Goal: Transaction & Acquisition: Purchase product/service

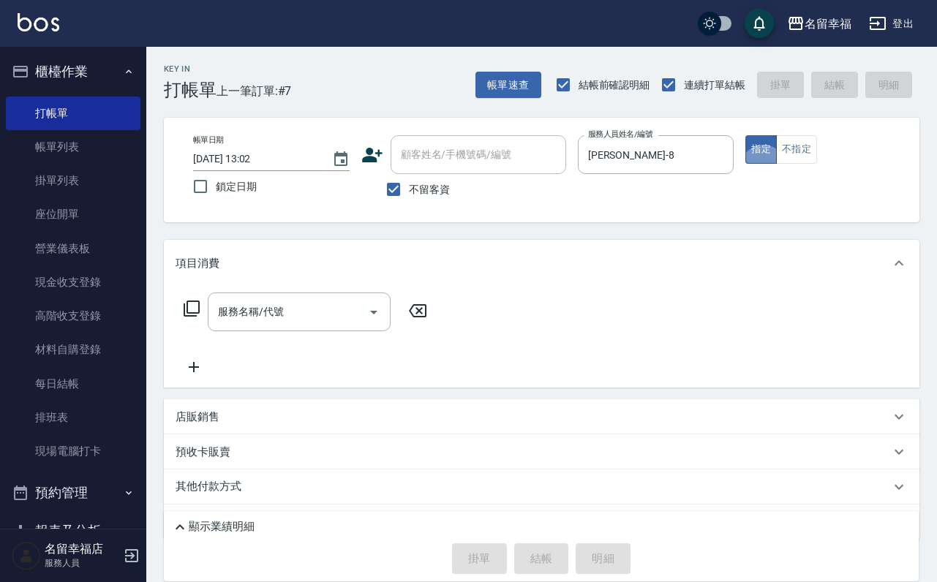
scroll to position [87, 0]
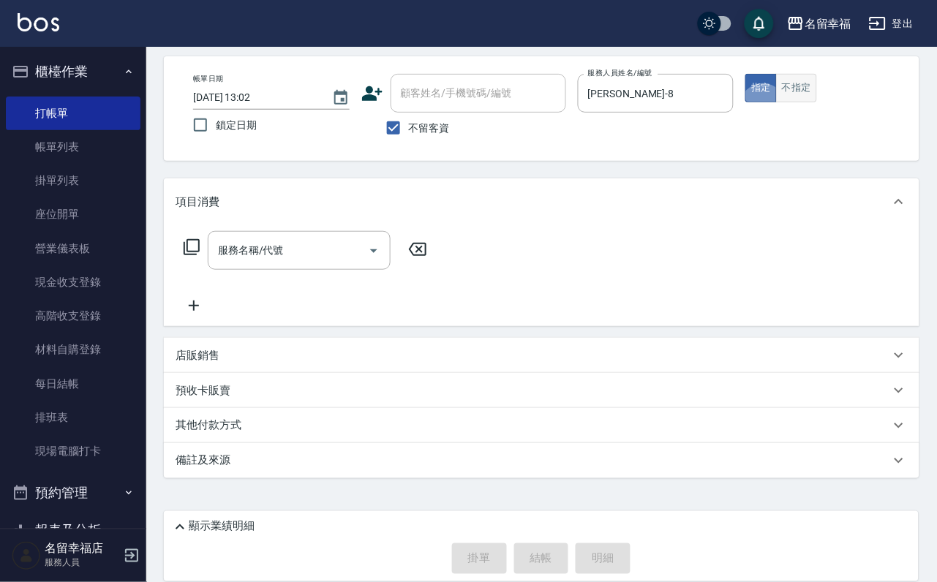
click at [817, 93] on button "不指定" at bounding box center [796, 88] width 41 height 29
click at [253, 246] on input "服務名稱/代號" at bounding box center [288, 251] width 148 height 26
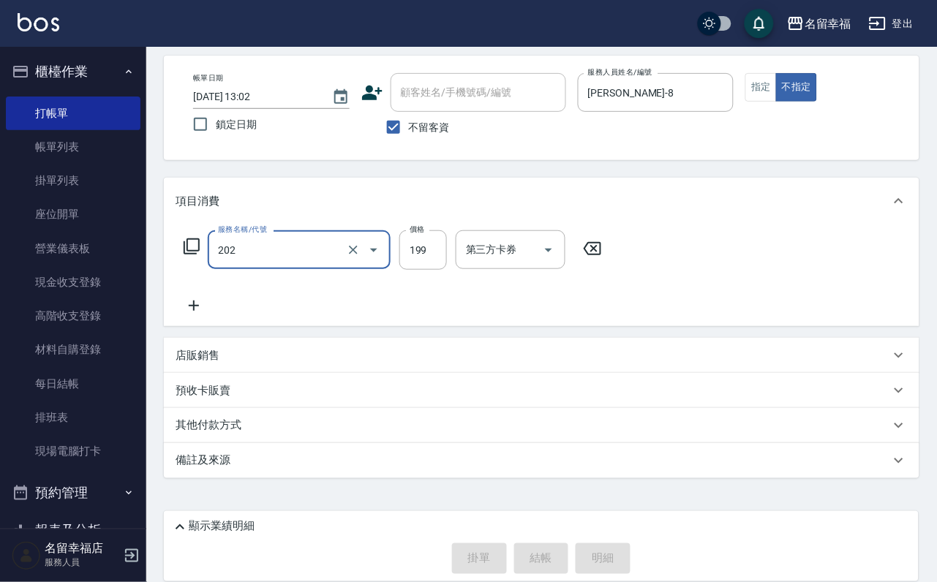
type input "202"
type input "[DATE] 13:39"
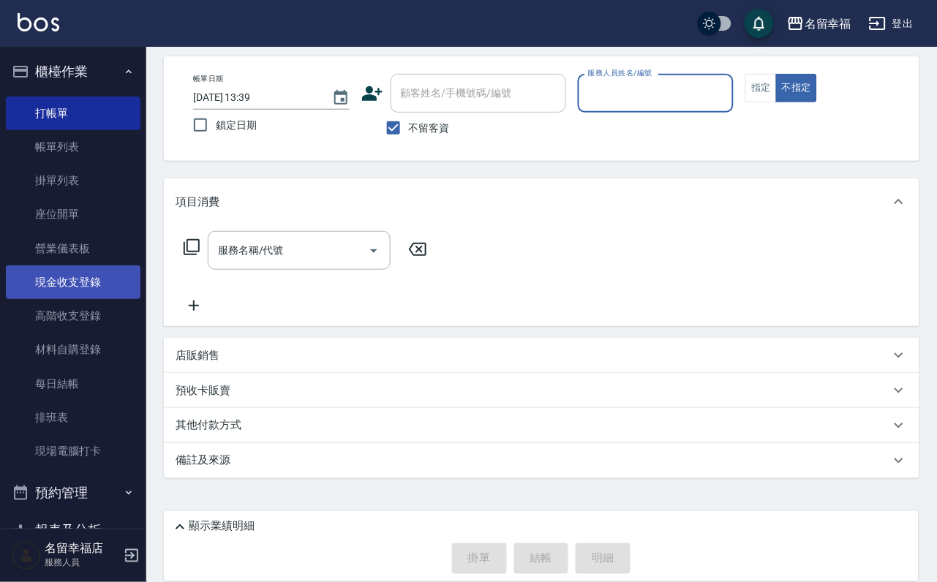
click at [46, 299] on link "現金收支登錄" at bounding box center [73, 282] width 135 height 34
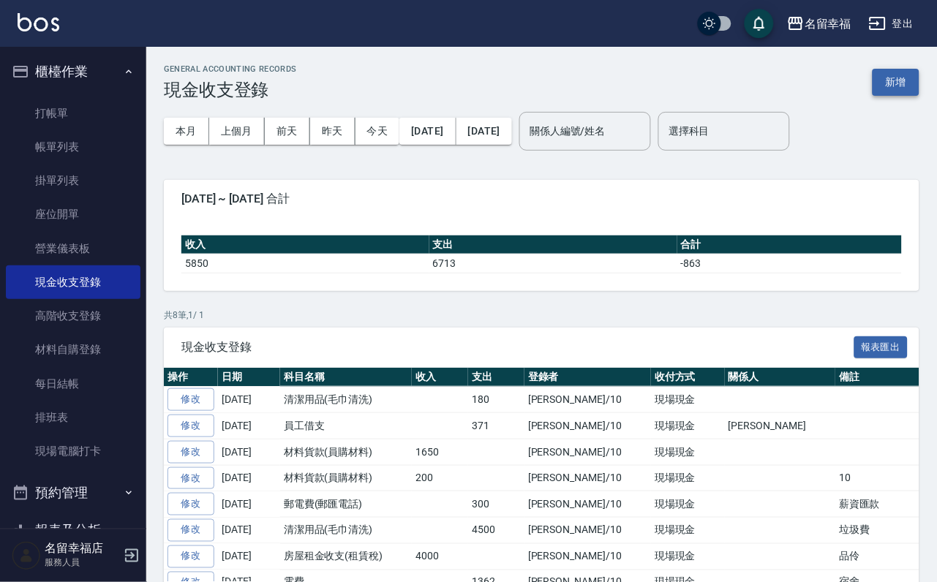
drag, startPoint x: 892, startPoint y: 61, endPoint x: 893, endPoint y: 78, distance: 16.8
click at [892, 64] on div "GENERAL ACCOUNTING RECORDS 現金收支登錄 新增 本月 上個月 [DATE] [DATE] [DATE] [DATE] [DATE] …" at bounding box center [541, 350] width 790 height 606
click at [893, 78] on button "新增" at bounding box center [895, 82] width 47 height 27
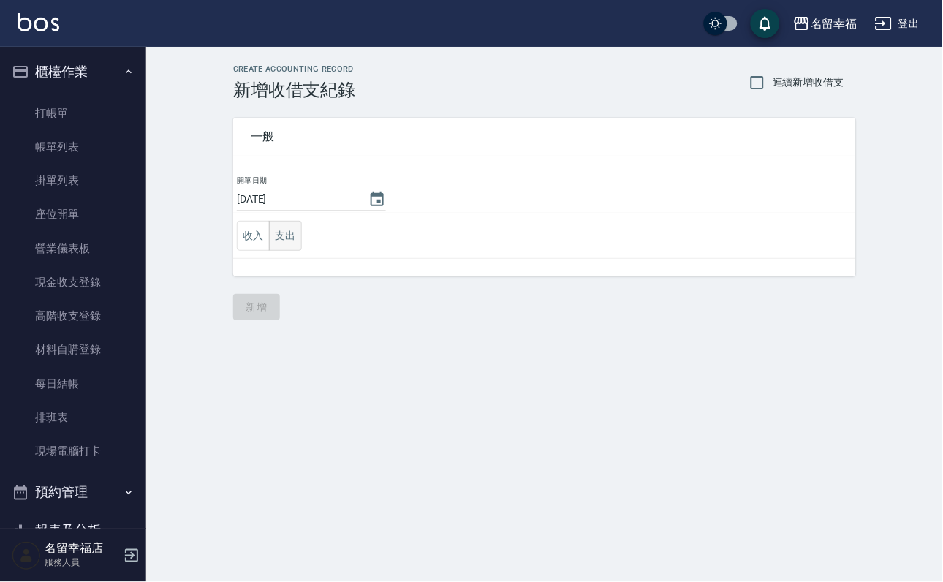
drag, startPoint x: 289, startPoint y: 242, endPoint x: 290, endPoint y: 253, distance: 11.0
click at [290, 243] on button "支出" at bounding box center [285, 236] width 33 height 30
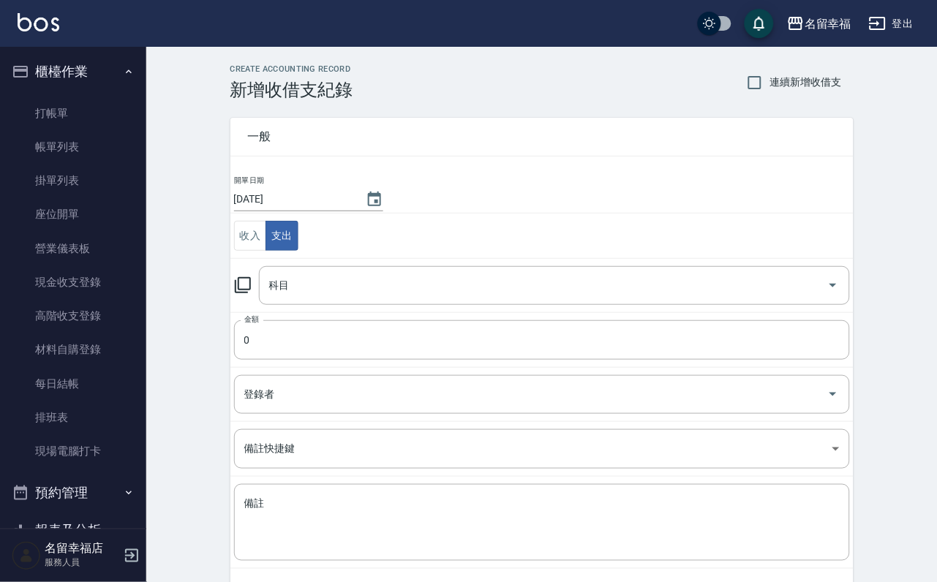
click at [252, 294] on icon at bounding box center [243, 285] width 18 height 18
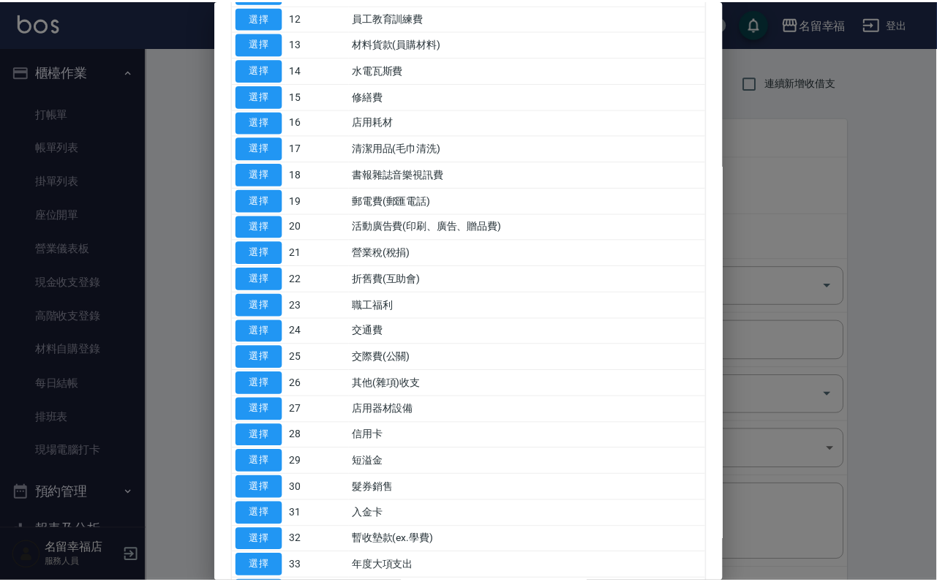
scroll to position [548, 0]
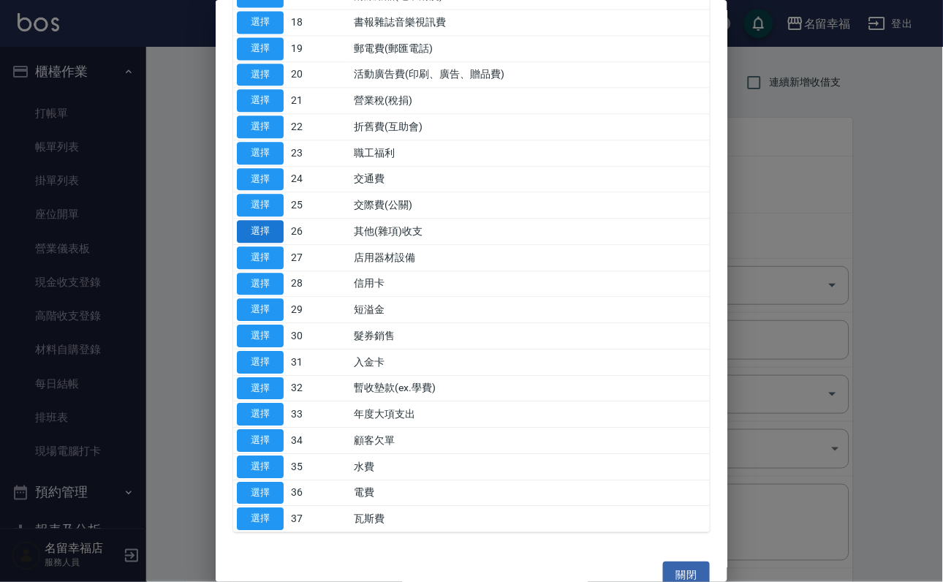
click at [264, 243] on button "選擇" at bounding box center [260, 231] width 47 height 23
type input "26 其他(雜項)收支"
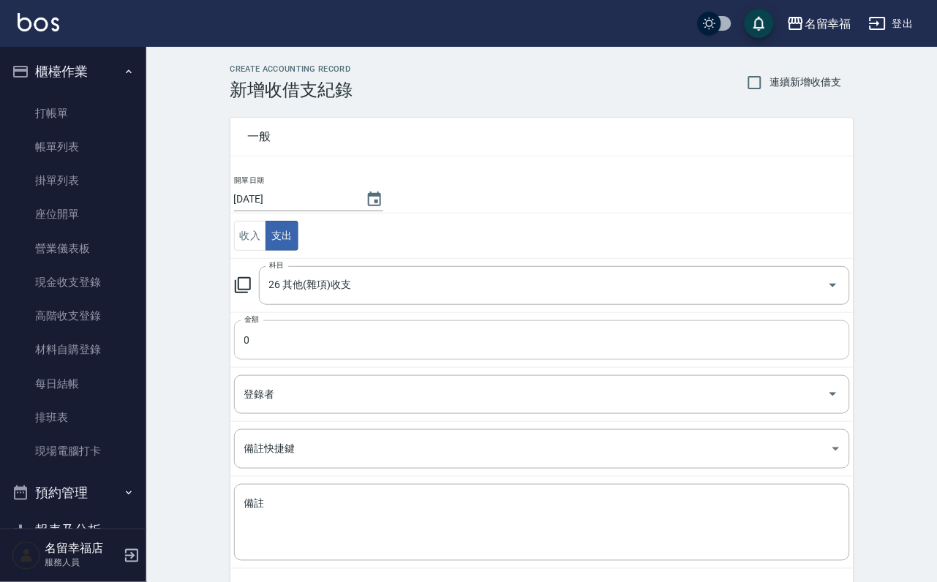
click at [276, 360] on input "0" at bounding box center [542, 339] width 616 height 39
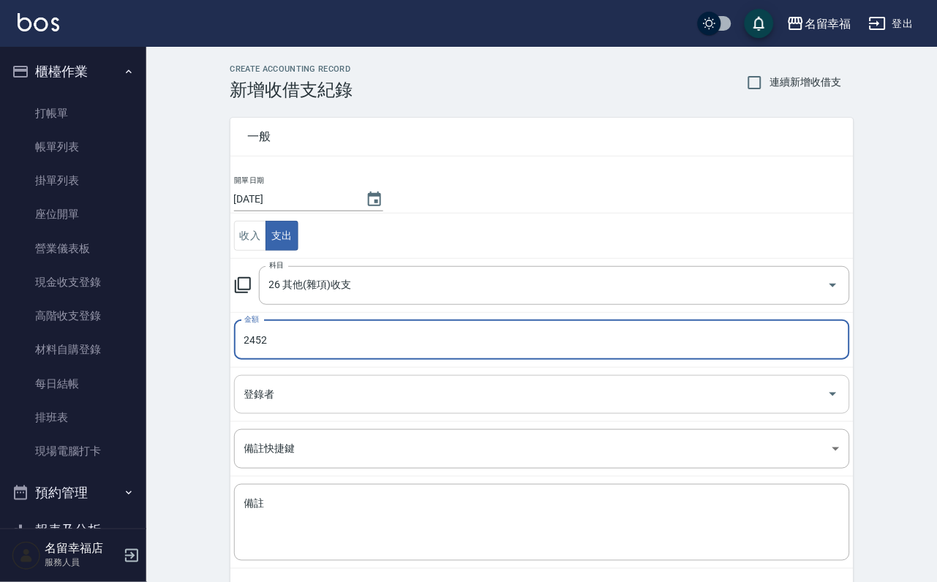
type input "2452"
click at [325, 407] on input "登錄者" at bounding box center [531, 395] width 581 height 26
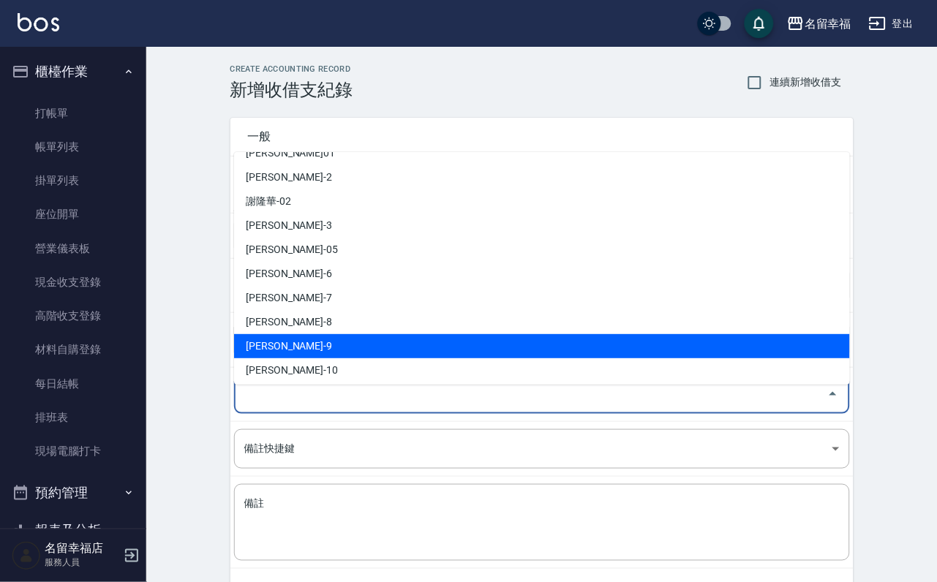
scroll to position [110, 0]
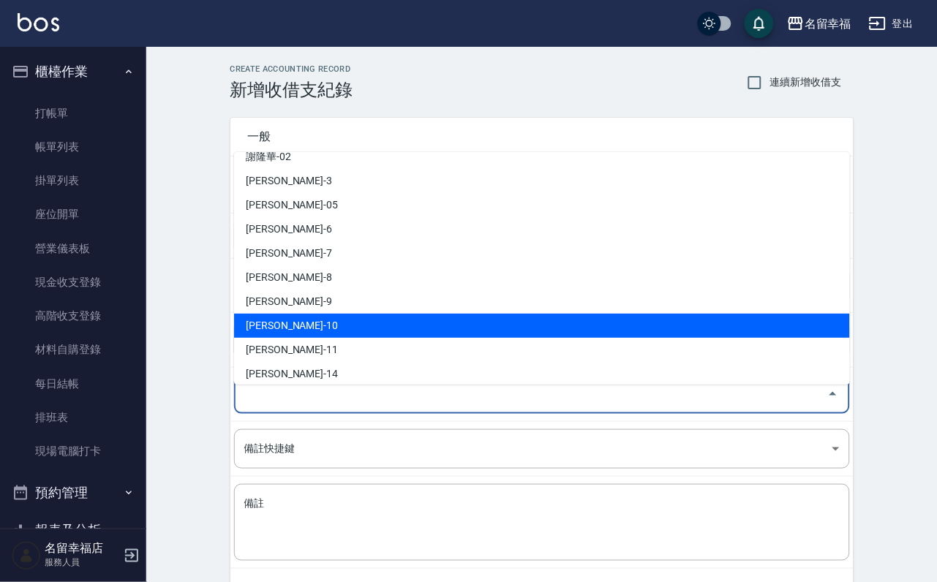
click at [331, 322] on li "[PERSON_NAME]-10" at bounding box center [542, 326] width 616 height 24
type input "[PERSON_NAME]-10"
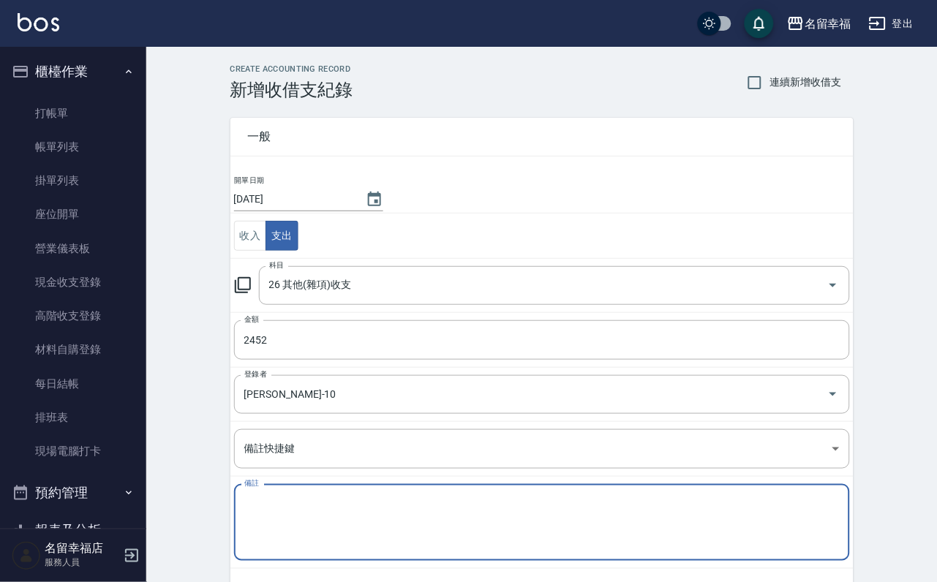
click at [309, 512] on textarea "備註" at bounding box center [541, 522] width 595 height 53
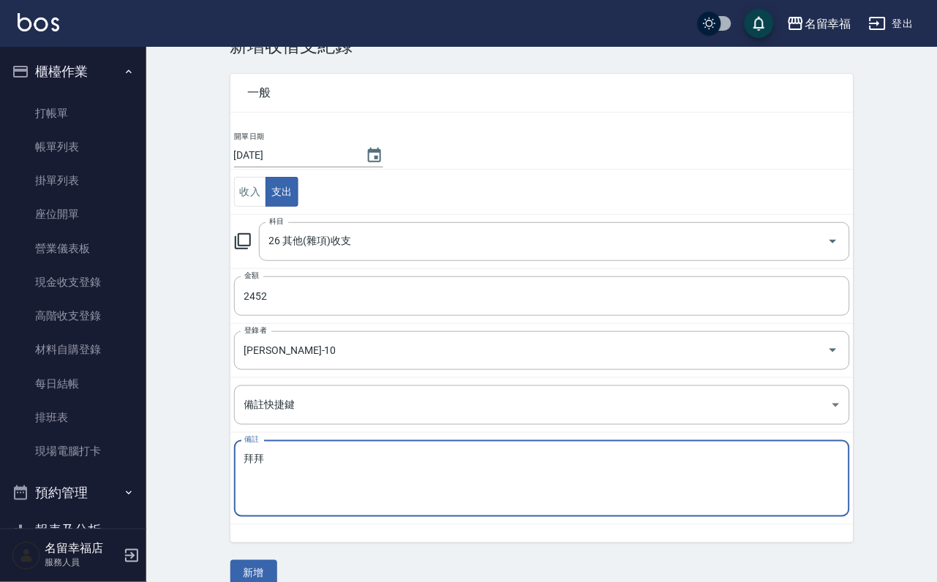
scroll to position [79, 0]
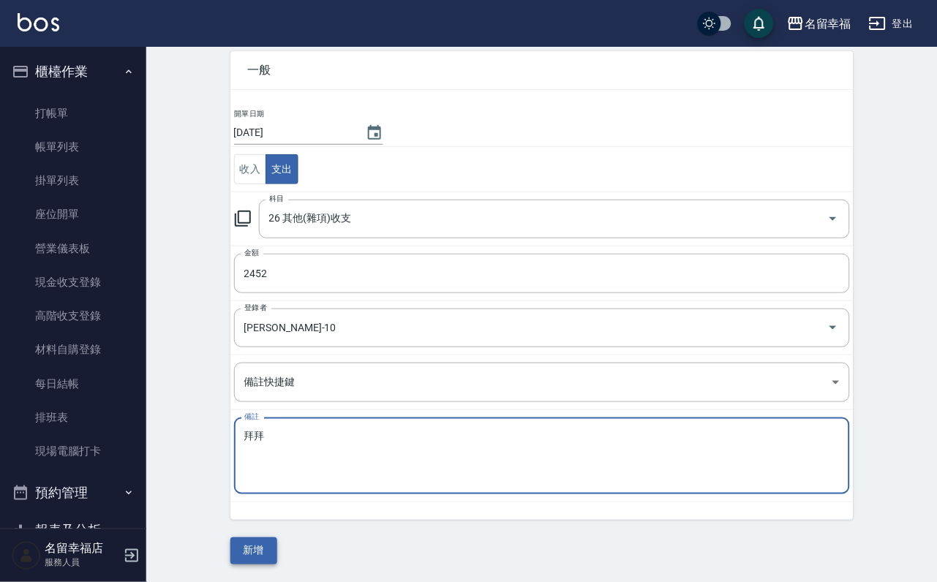
type textarea "拜拜"
click at [250, 556] on button "新增" at bounding box center [253, 550] width 47 height 27
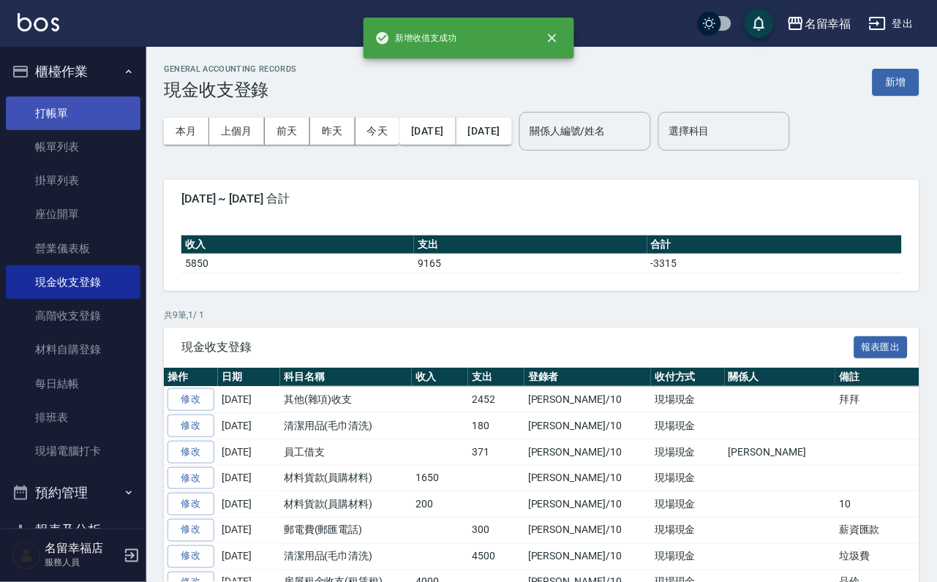
click at [82, 122] on link "打帳單" at bounding box center [73, 114] width 135 height 34
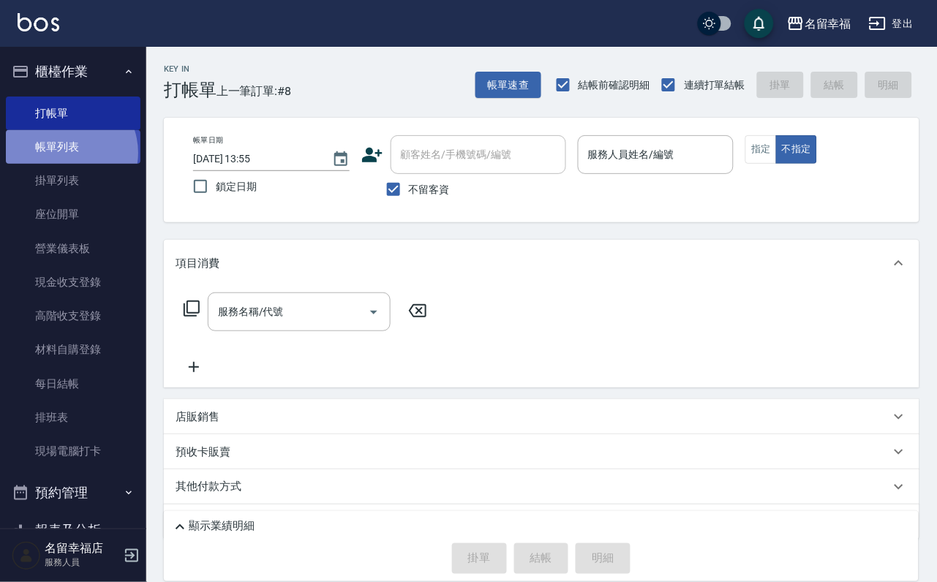
click at [64, 160] on link "帳單列表" at bounding box center [73, 147] width 135 height 34
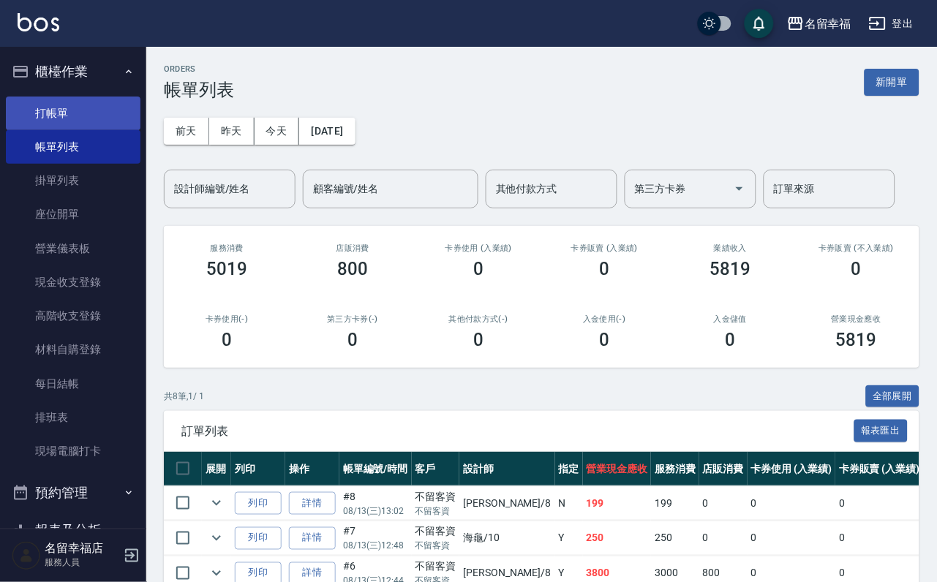
click at [58, 102] on link "打帳單" at bounding box center [73, 114] width 135 height 34
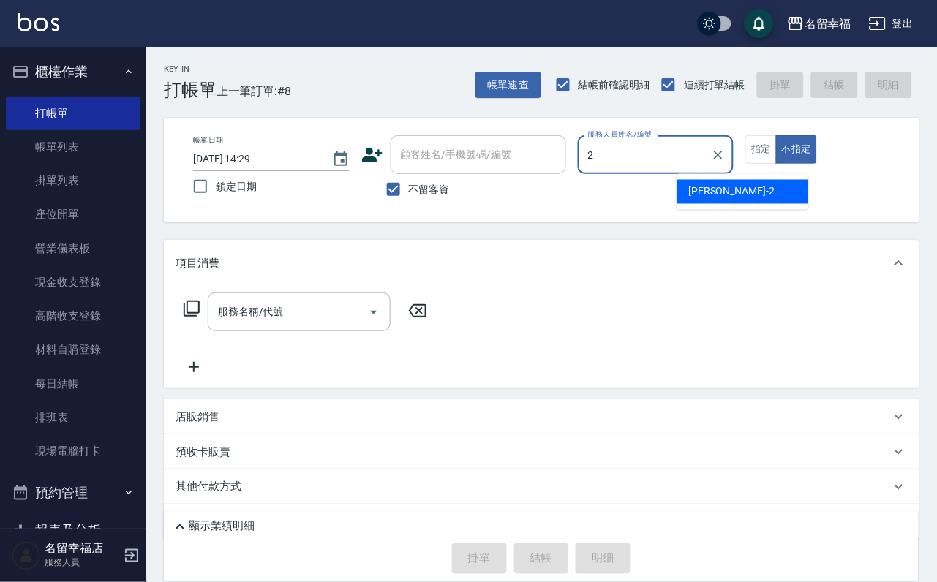
type input "[PERSON_NAME]-2"
type button "false"
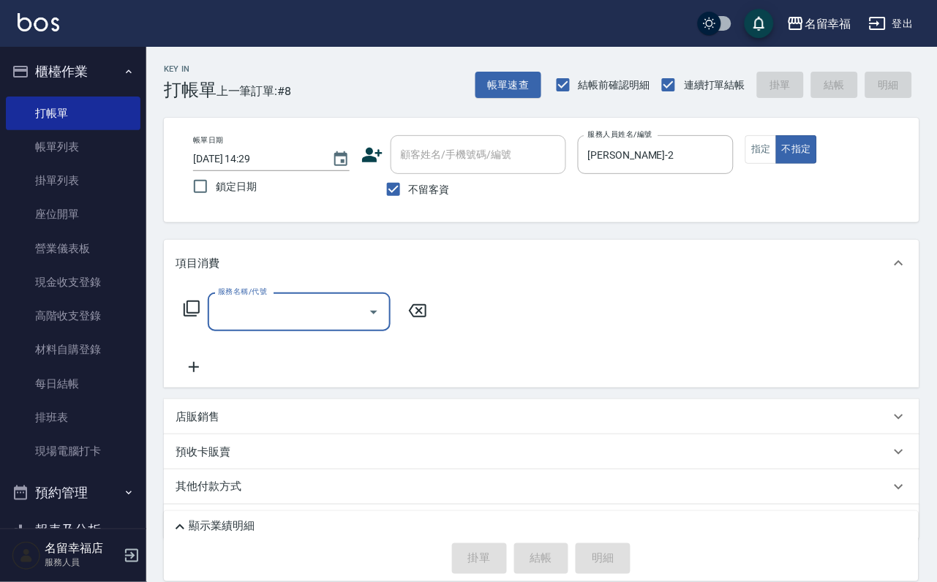
type input "2"
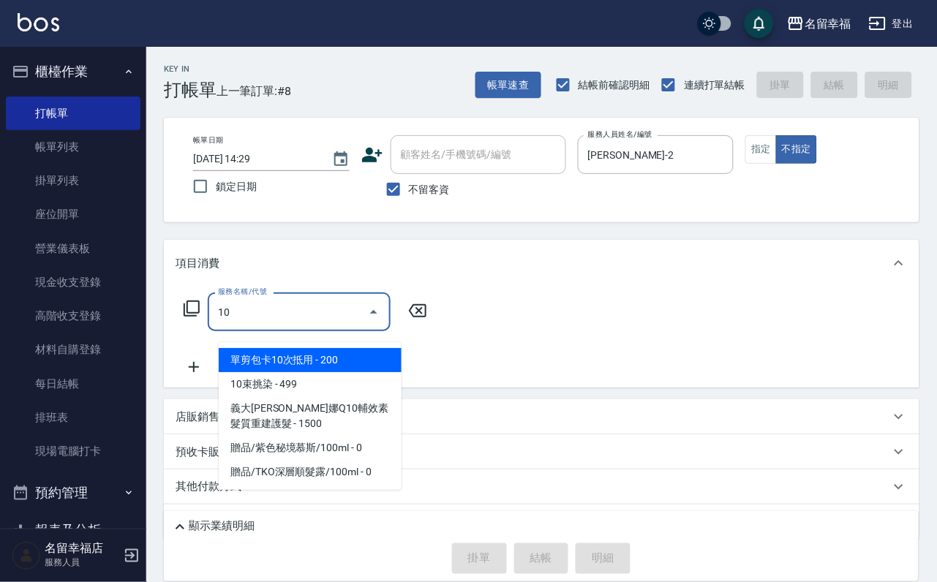
type input "1"
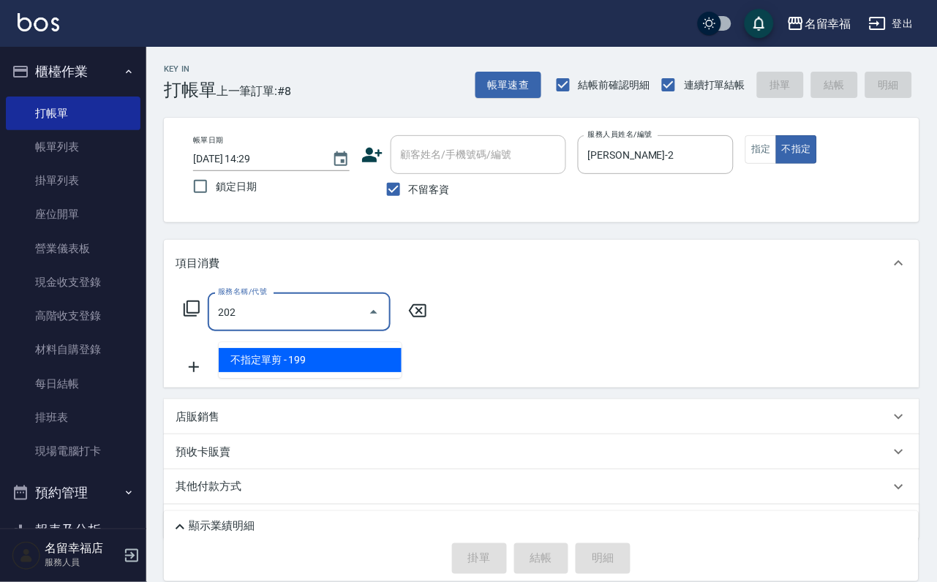
type input "不指定單剪(202)"
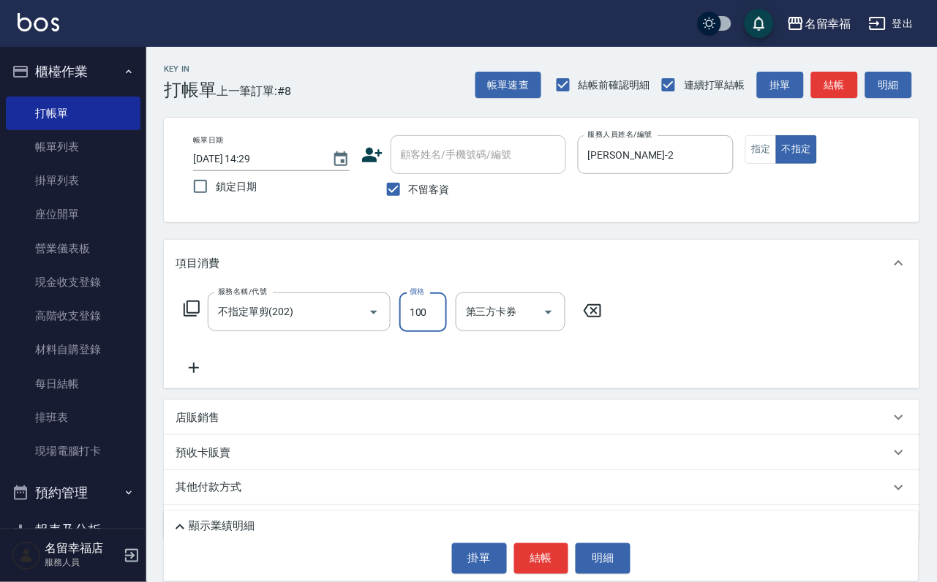
type input "100"
click at [549, 558] on button "結帳" at bounding box center [541, 558] width 55 height 31
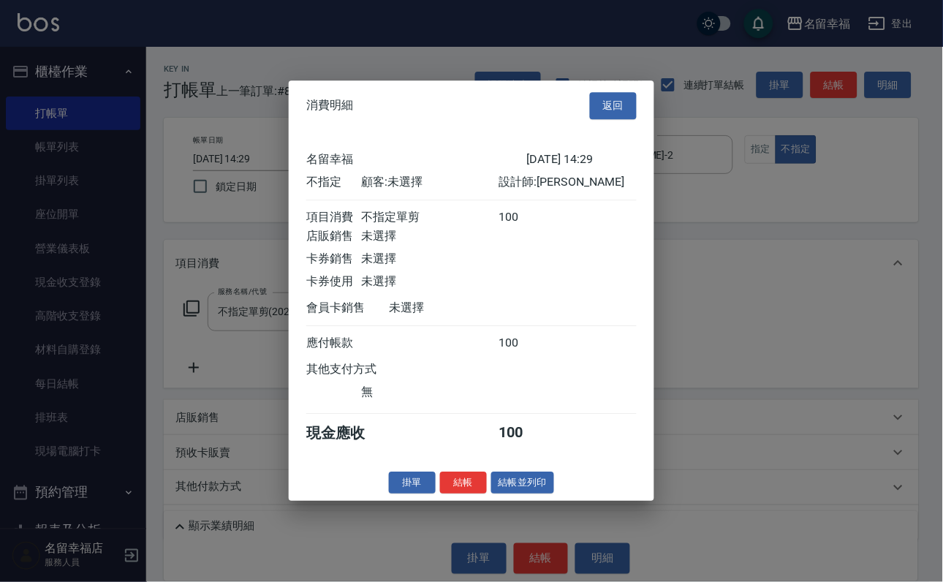
scroll to position [208, 0]
click at [445, 494] on button "結帳" at bounding box center [463, 483] width 47 height 23
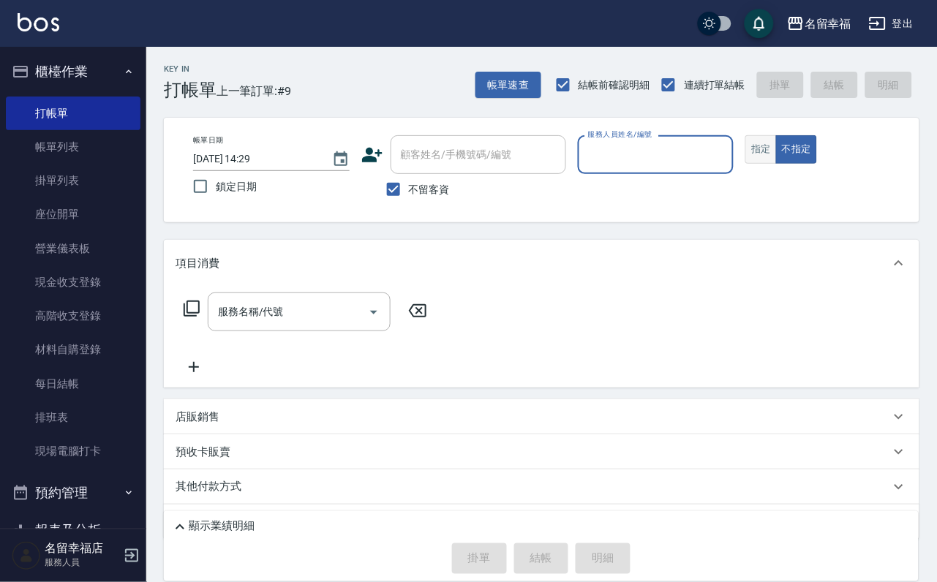
click at [776, 164] on button "指定" at bounding box center [760, 149] width 31 height 29
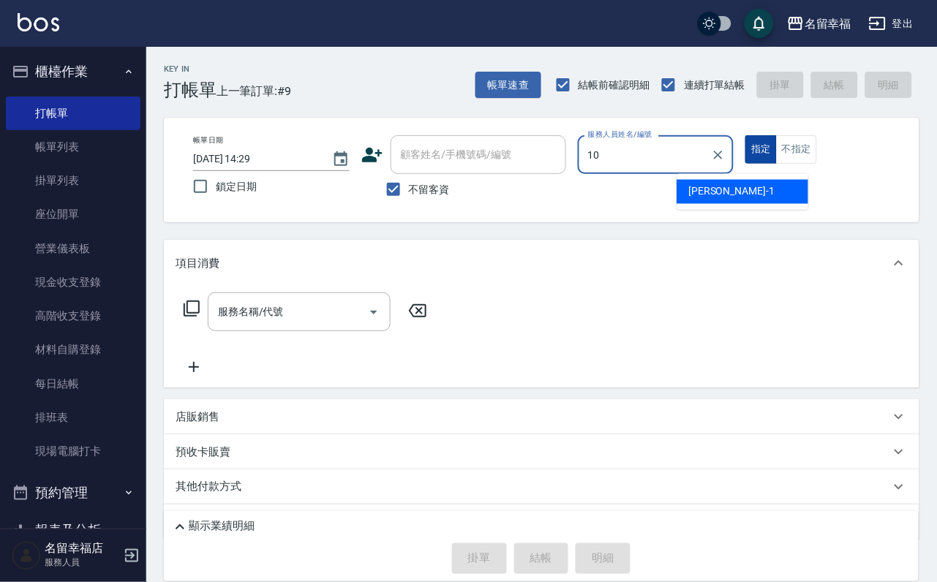
type input "海龜-10"
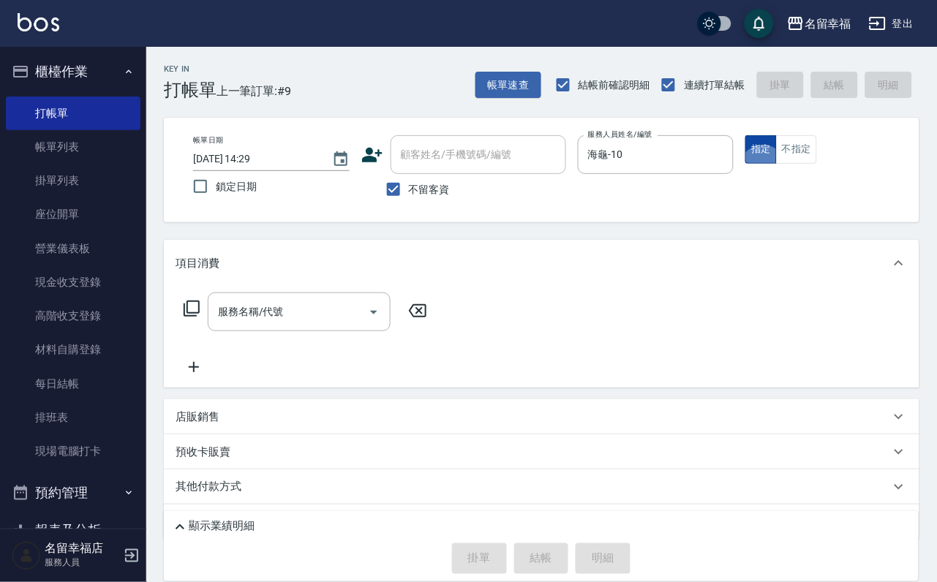
type button "true"
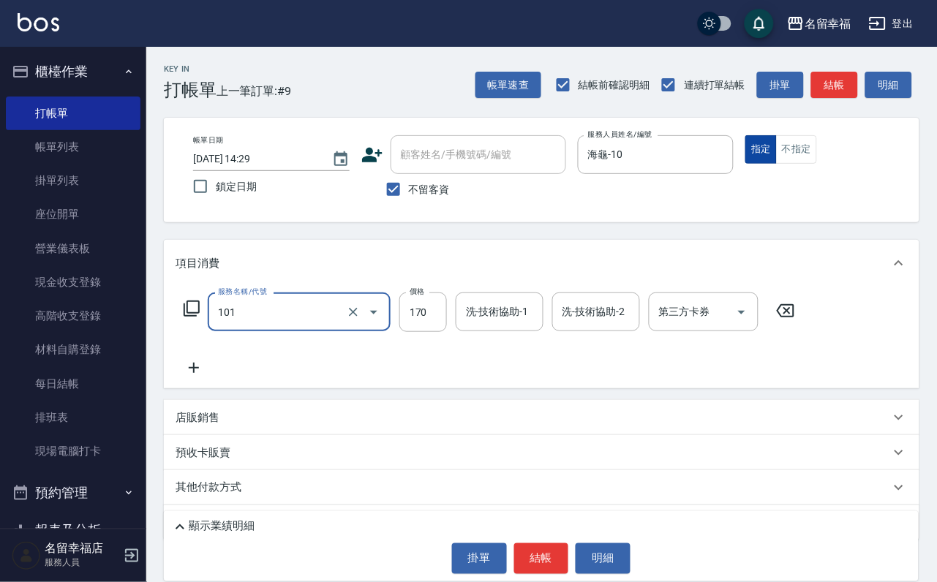
type input "洗髮(101)"
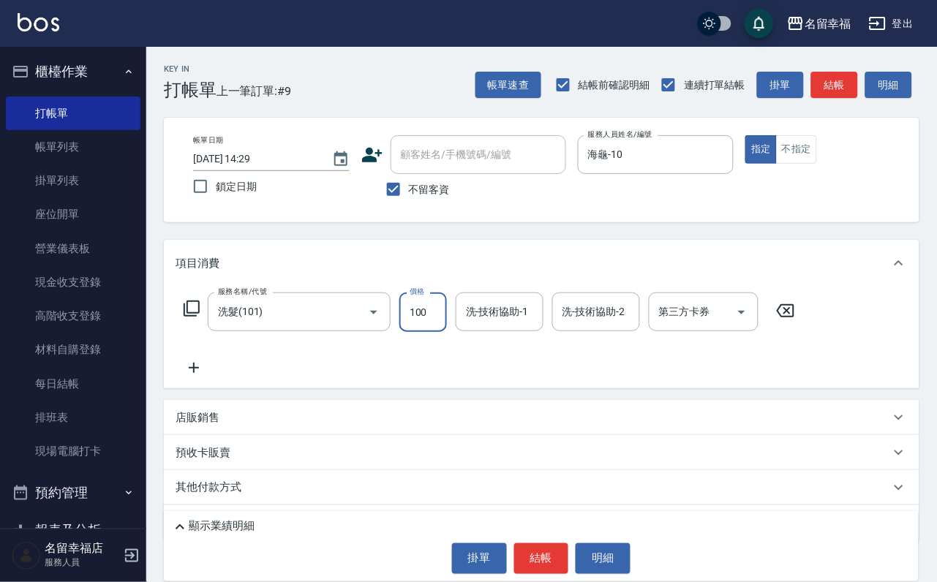
type input "100"
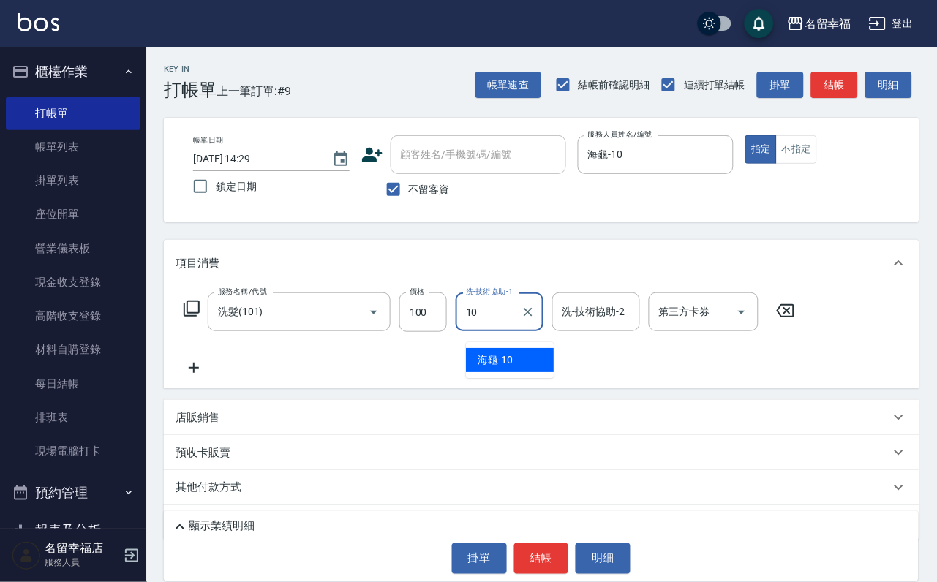
type input "海龜-10"
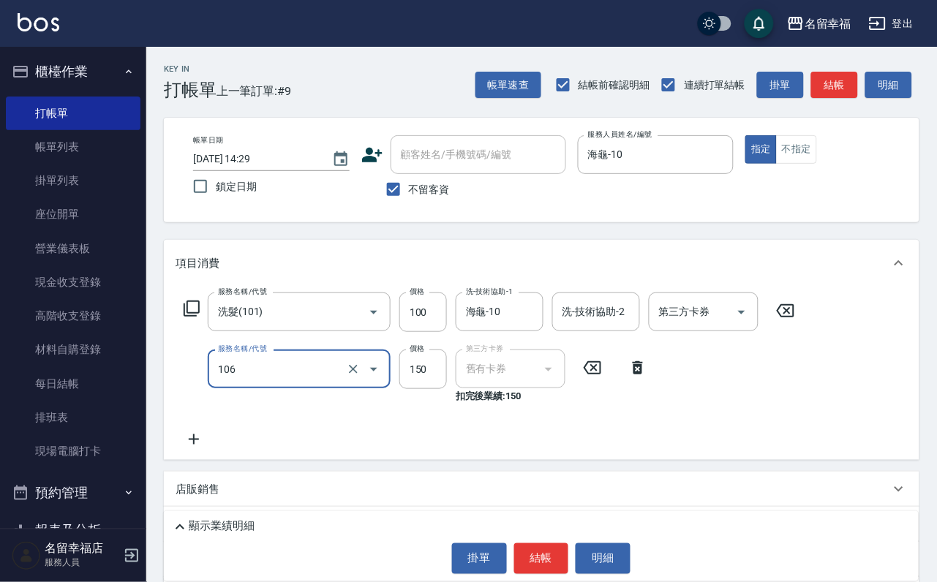
type input "洗髮券抵用(106)"
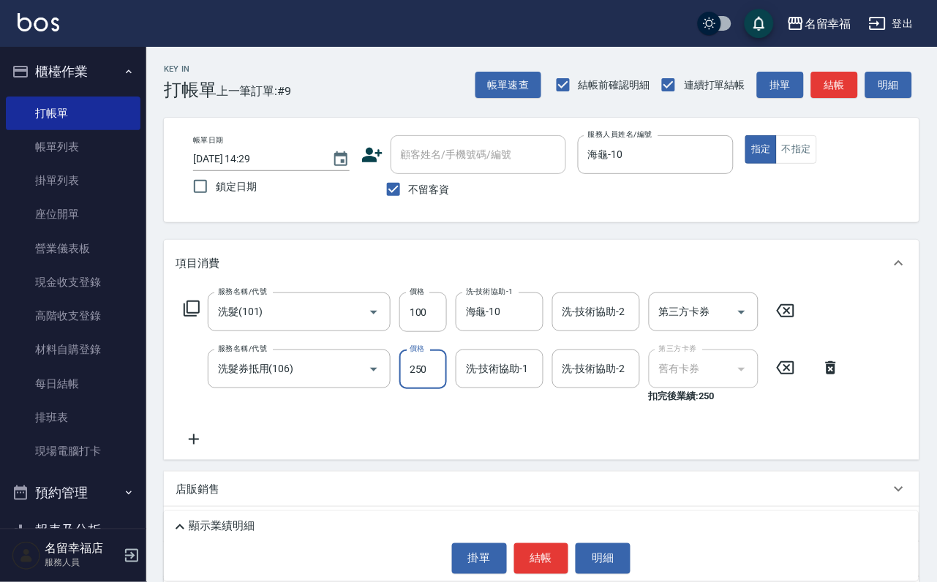
type input "250"
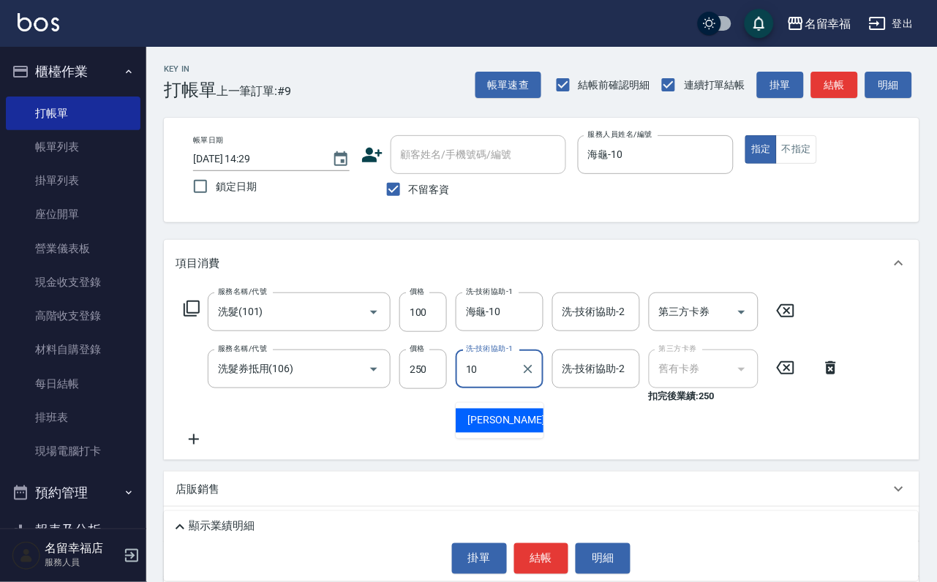
type input "海龜-10"
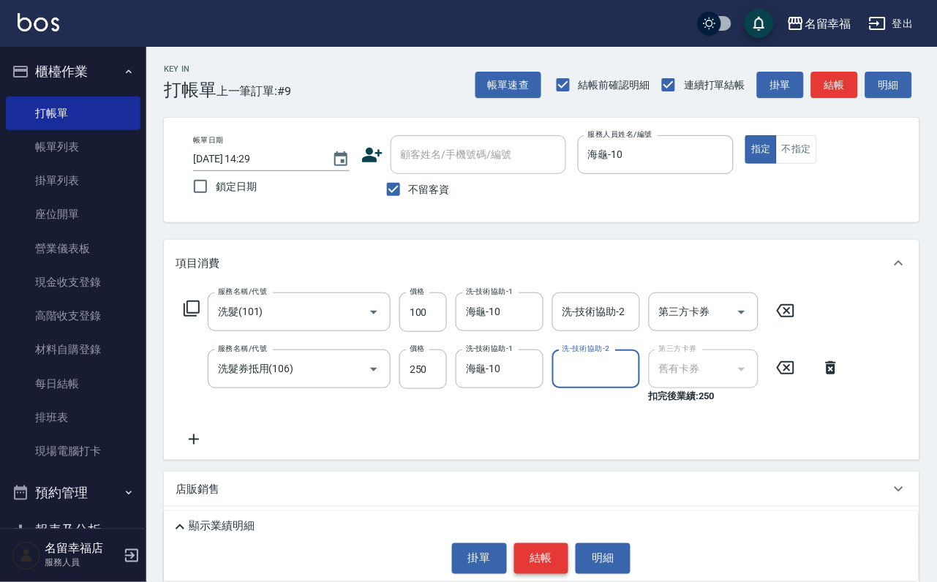
click at [542, 563] on button "結帳" at bounding box center [541, 558] width 55 height 31
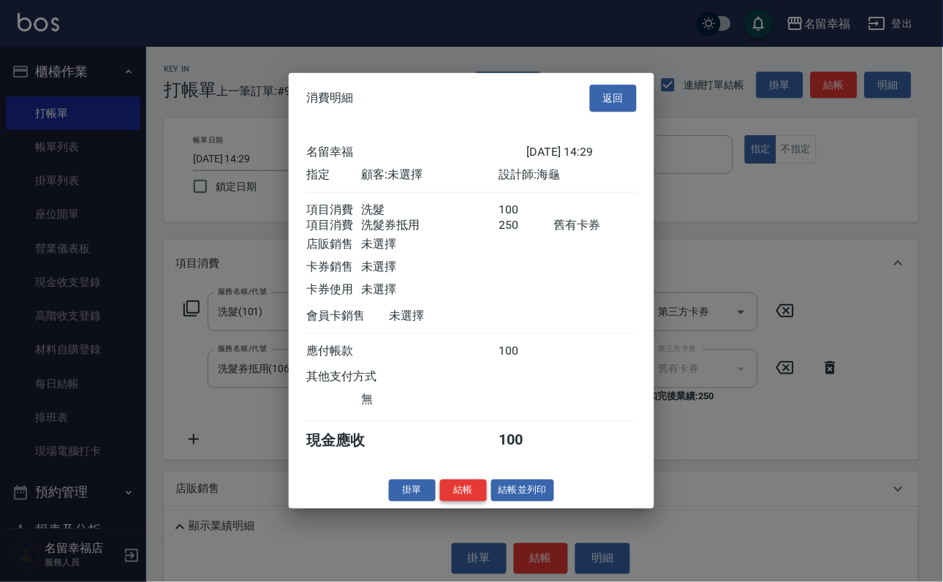
scroll to position [235, 0]
click at [442, 502] on button "結帳" at bounding box center [463, 490] width 47 height 23
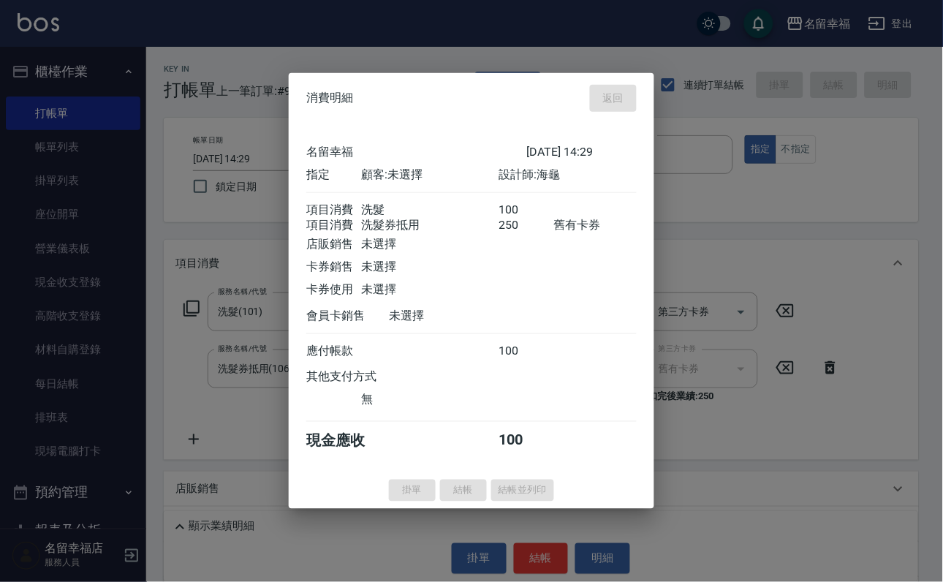
type input "[DATE] 14:40"
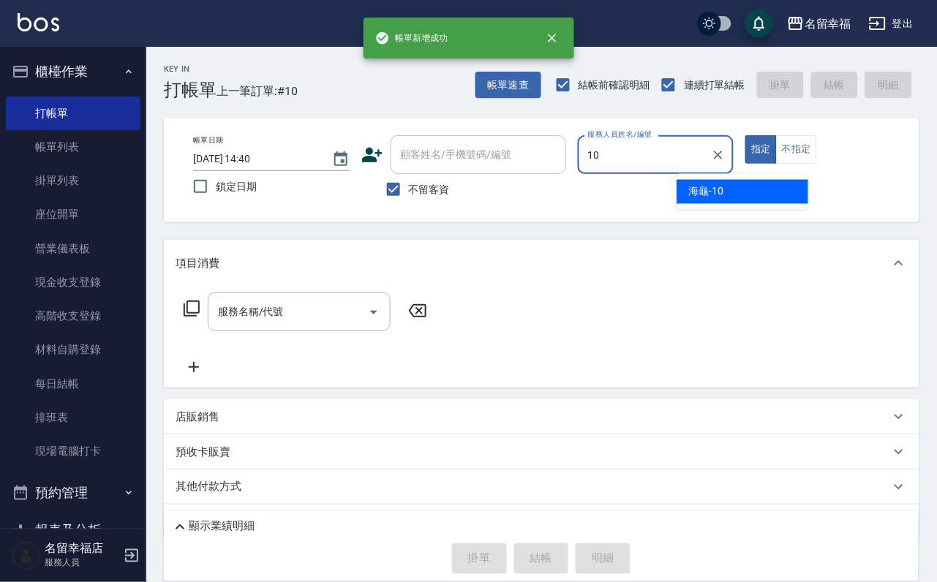
type input "海龜-10"
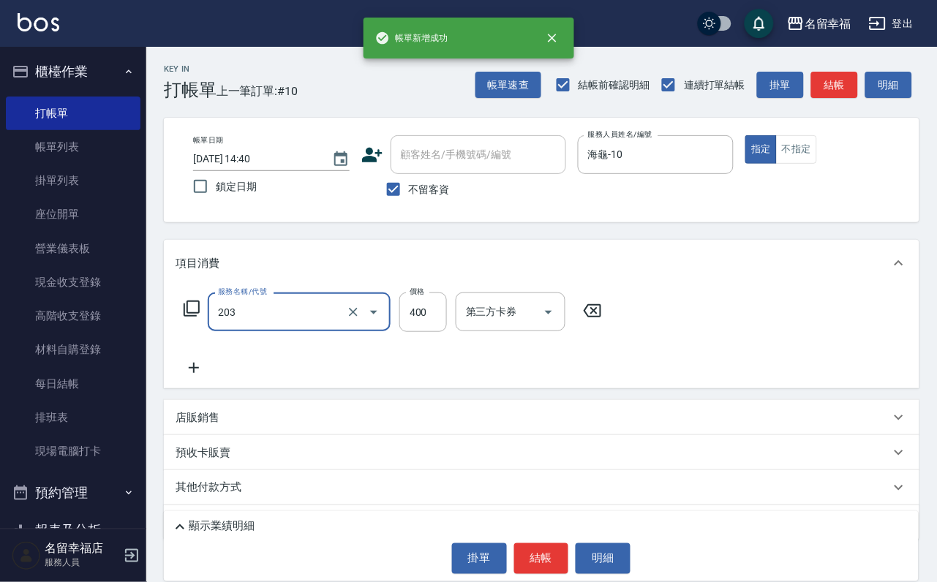
type input "指定單剪(203)"
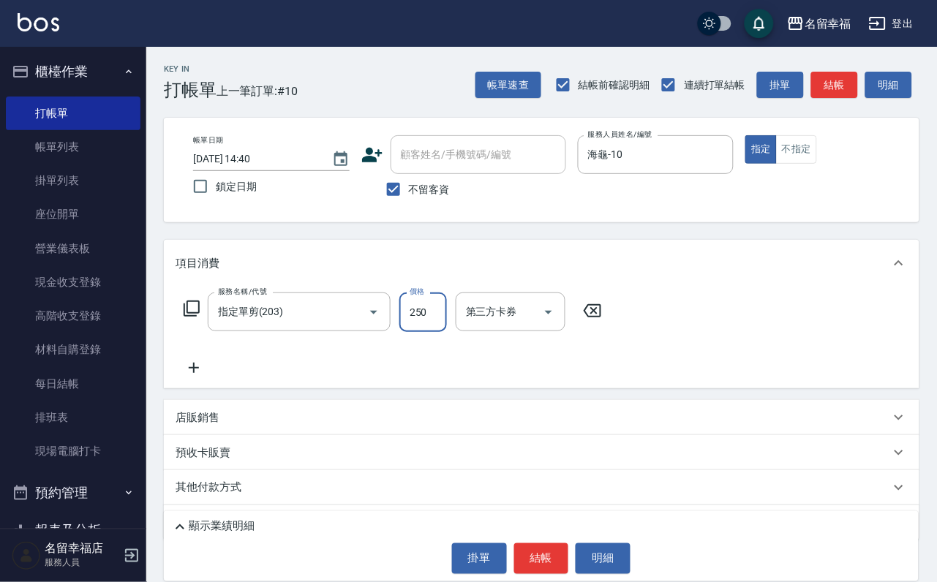
type input "250"
click at [545, 561] on button "結帳" at bounding box center [541, 558] width 55 height 31
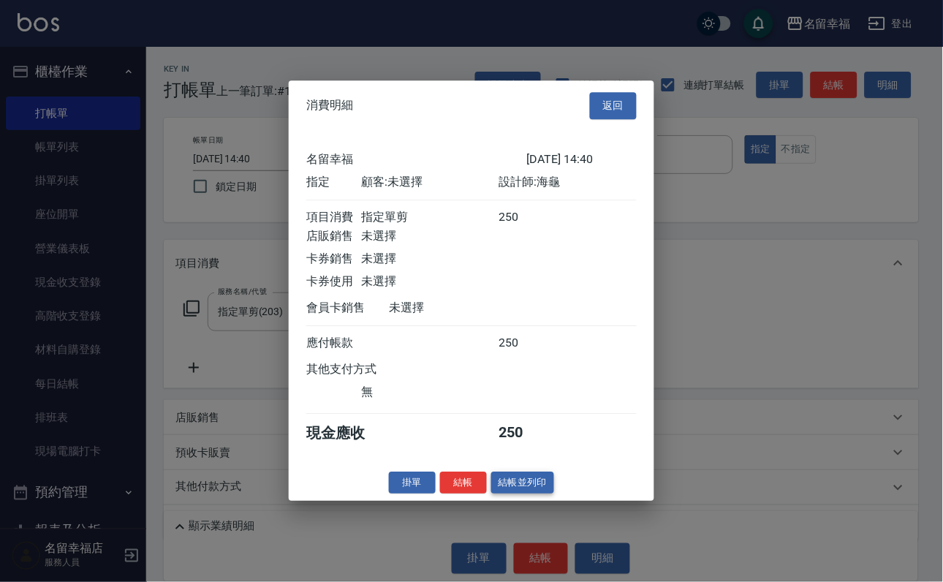
scroll to position [181, 0]
click at [456, 494] on button "結帳" at bounding box center [463, 483] width 47 height 23
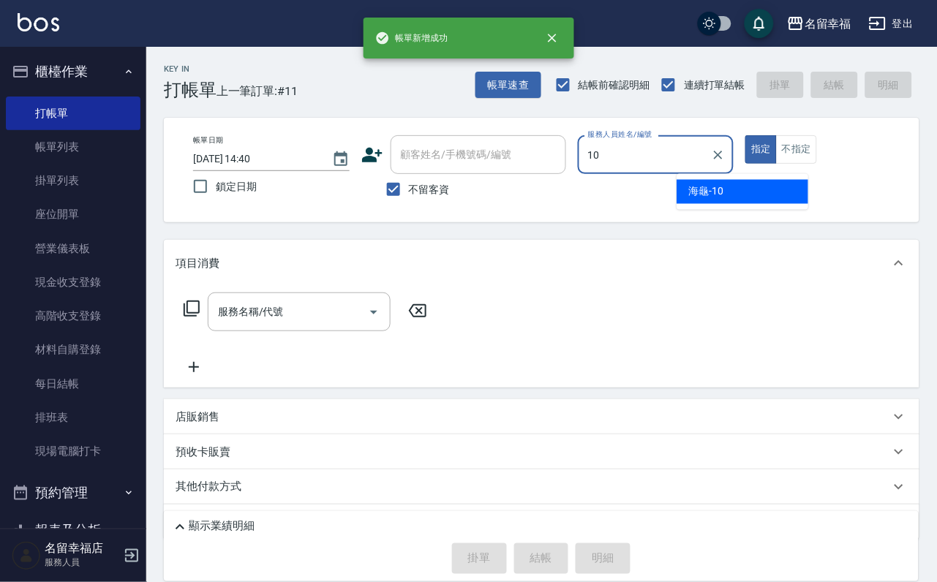
type input "海龜-10"
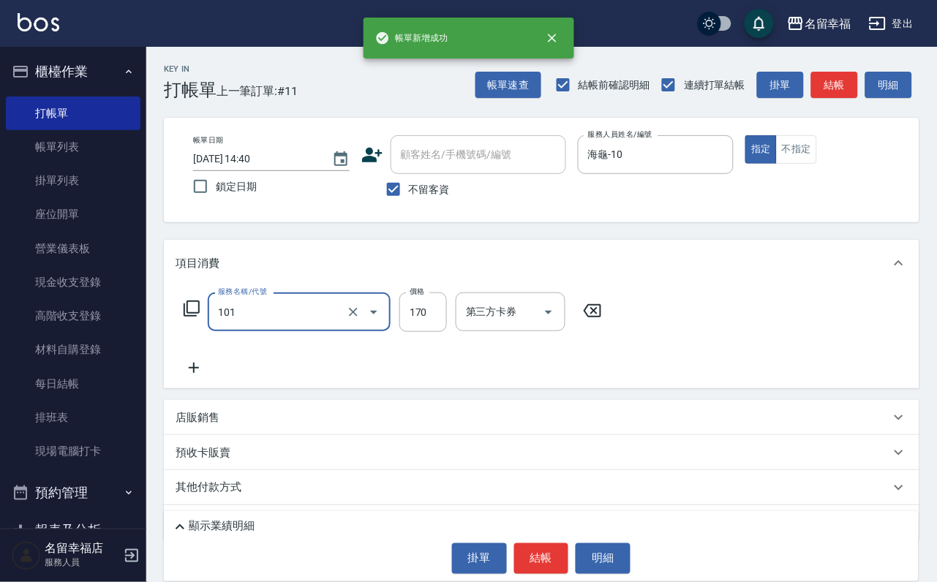
type input "洗髮(101)"
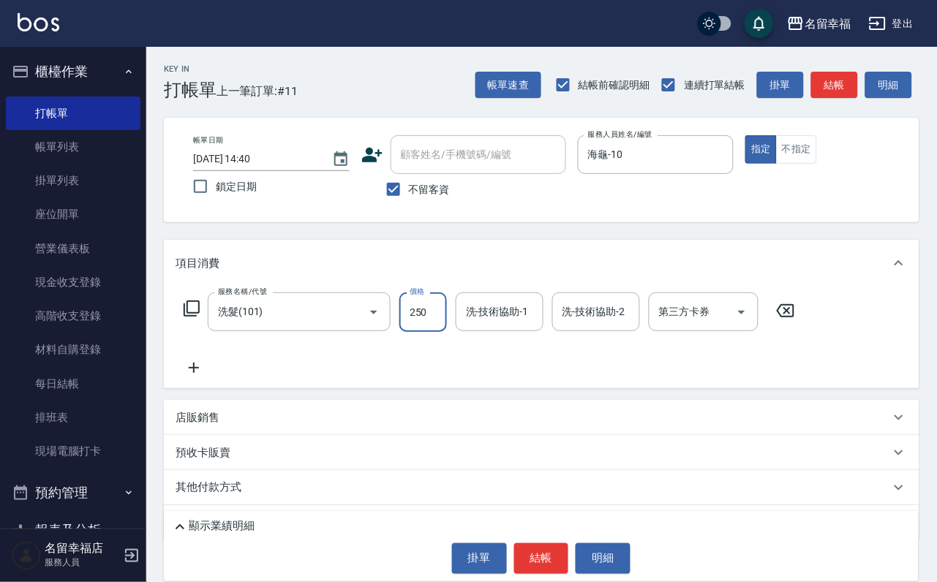
type input "250"
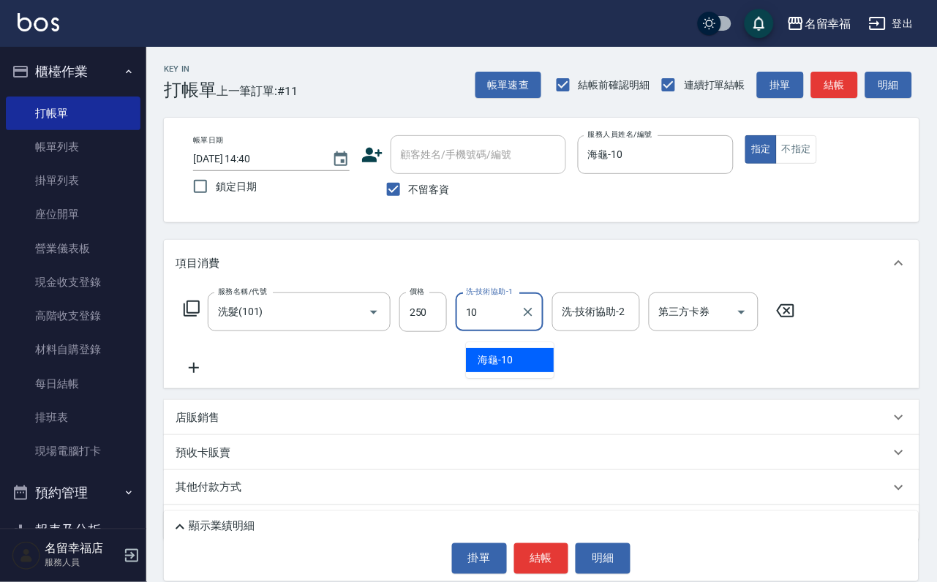
type input "海龜-10"
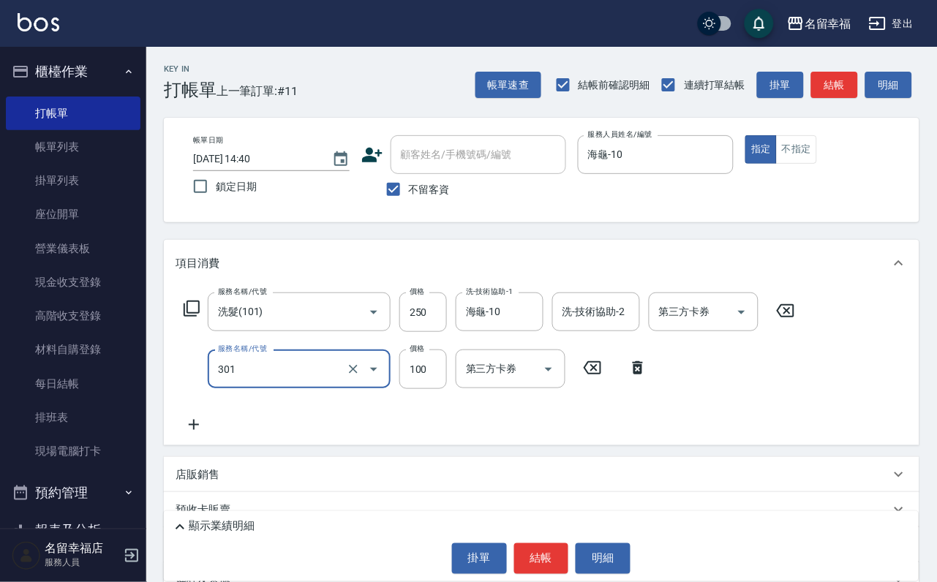
type input "補燙(301)"
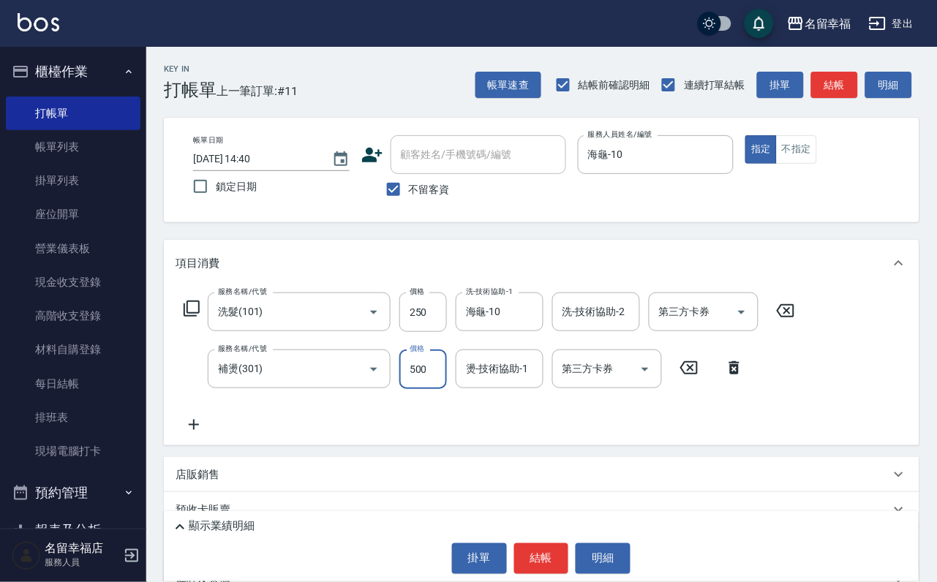
type input "500"
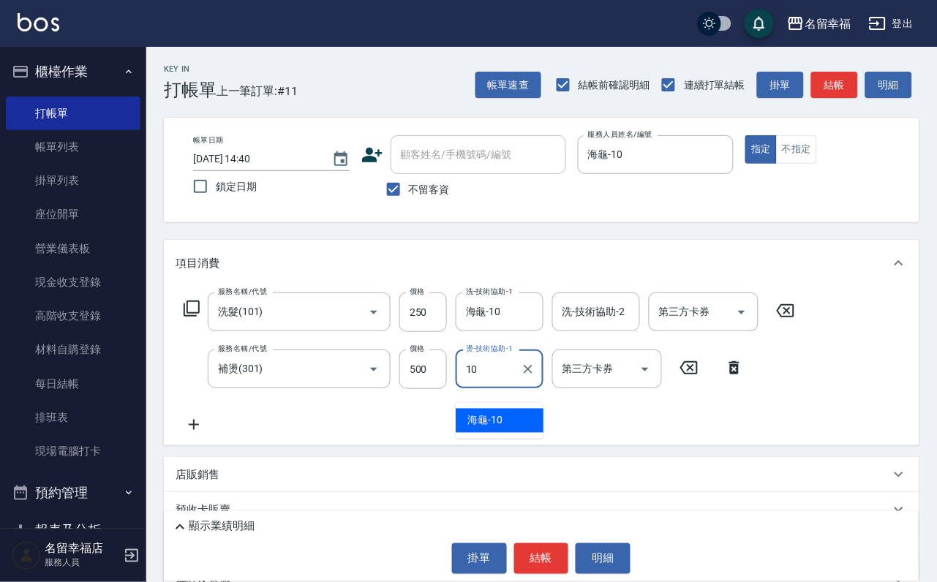
type input "海龜-10"
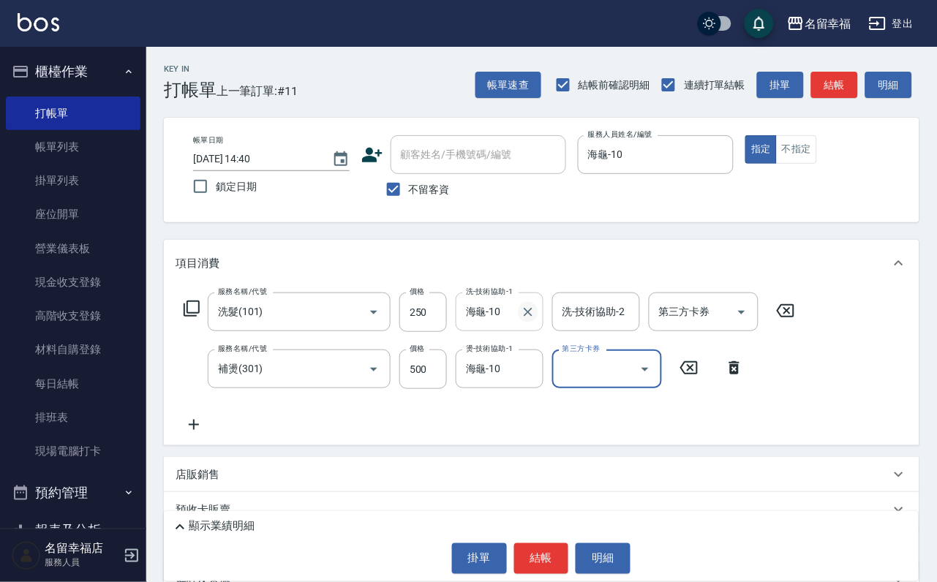
click at [532, 317] on icon "Clear" at bounding box center [527, 312] width 9 height 9
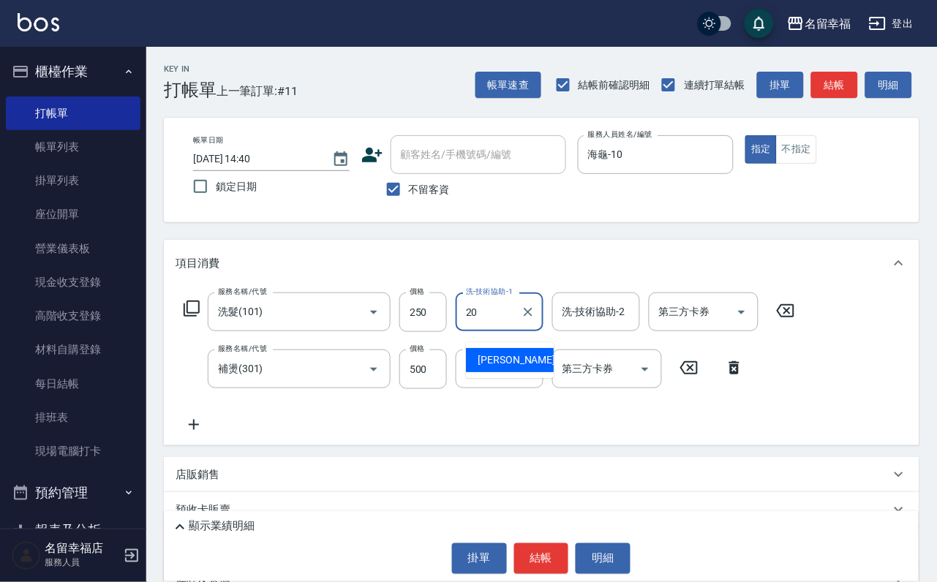
type input "育鋗-20"
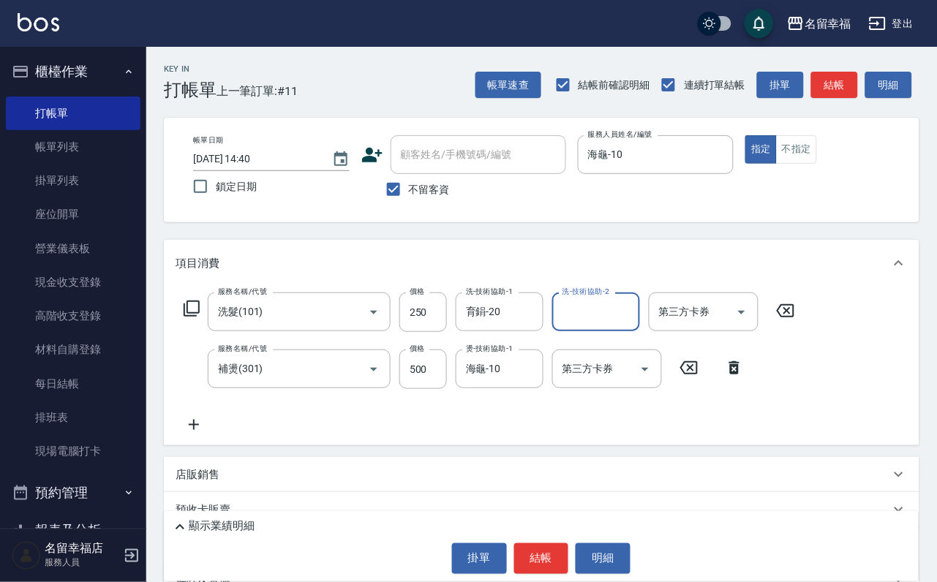
click at [536, 530] on div "顯示業績明細 掛單 結帳 明細" at bounding box center [541, 546] width 755 height 70
click at [539, 544] on button "結帳" at bounding box center [541, 558] width 55 height 31
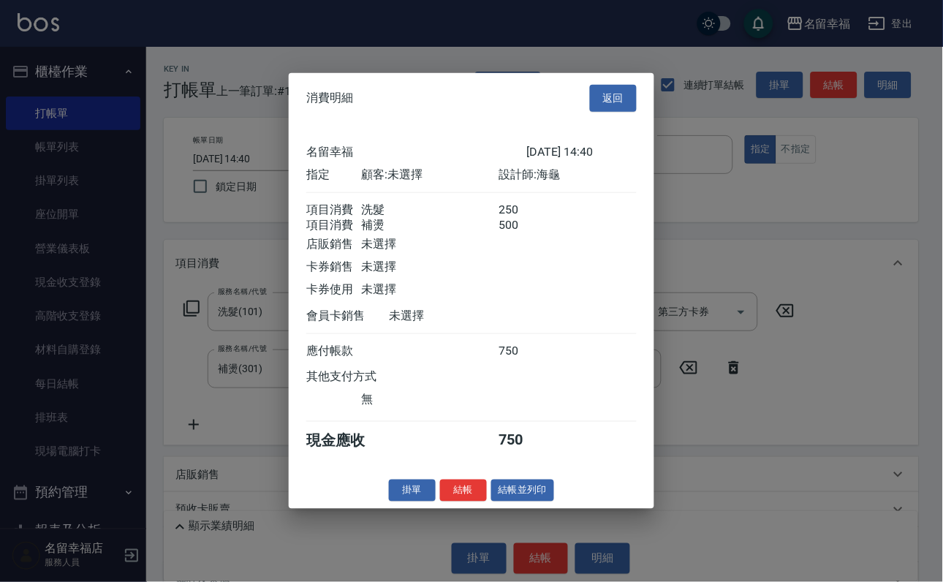
scroll to position [219, 0]
click at [455, 502] on button "結帳" at bounding box center [463, 490] width 47 height 23
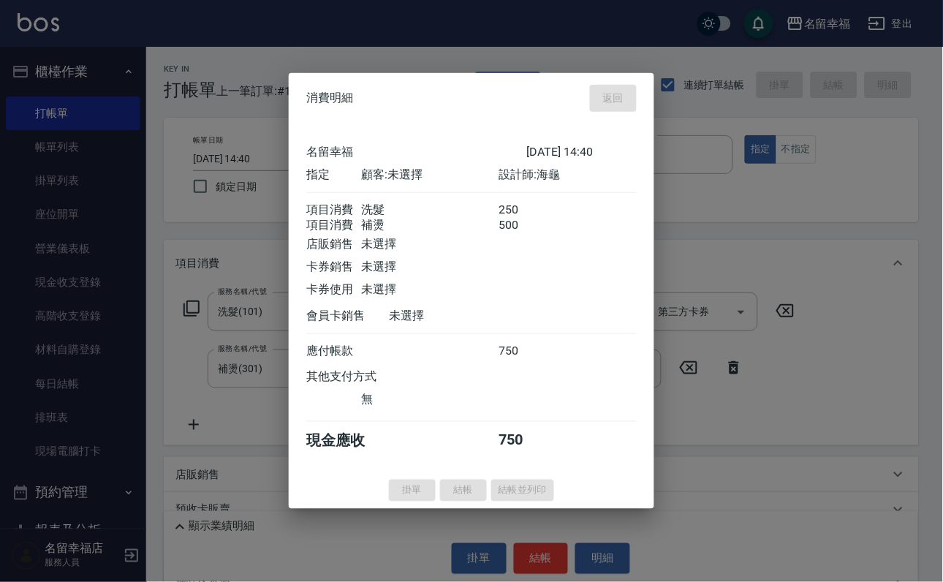
type input "[DATE] 14:41"
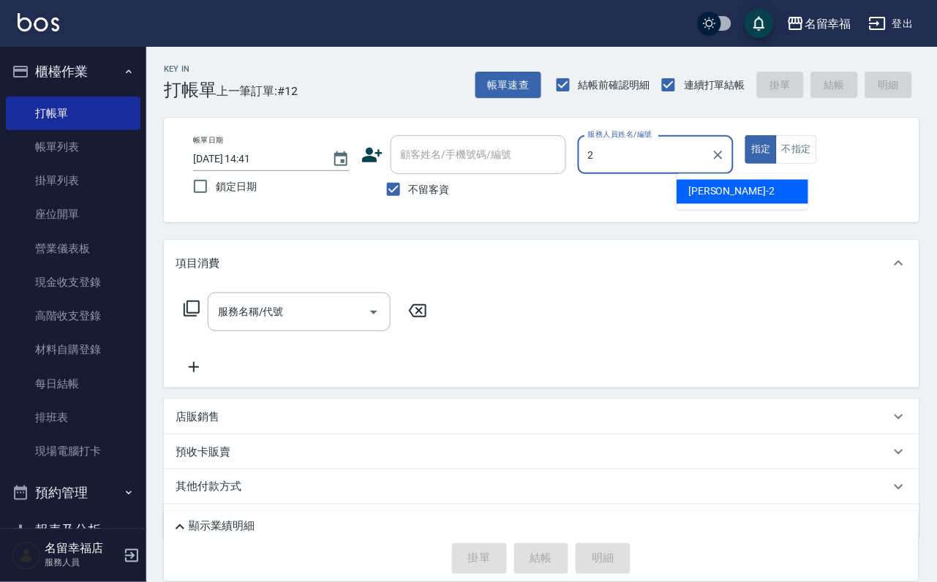
type input "[PERSON_NAME]-2"
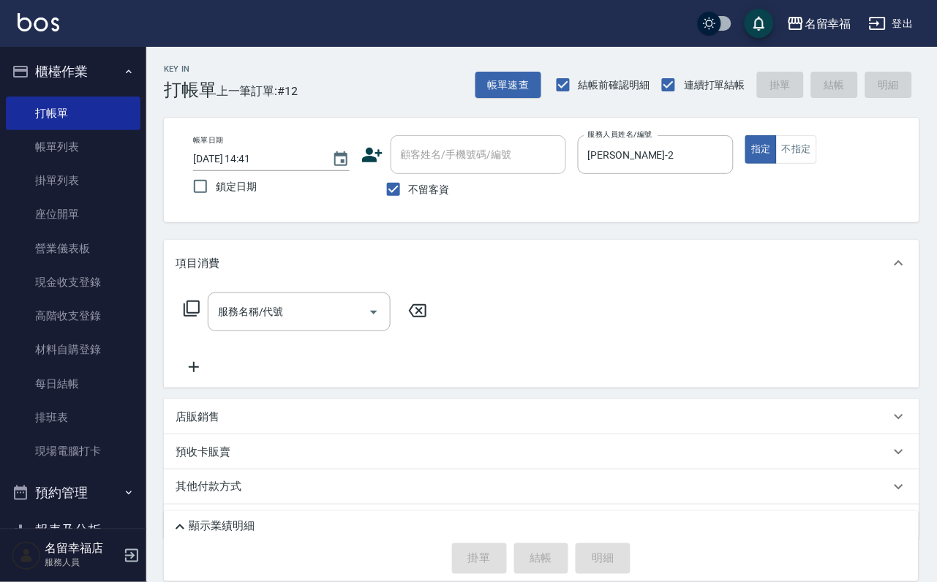
click at [197, 317] on icon at bounding box center [192, 309] width 18 height 18
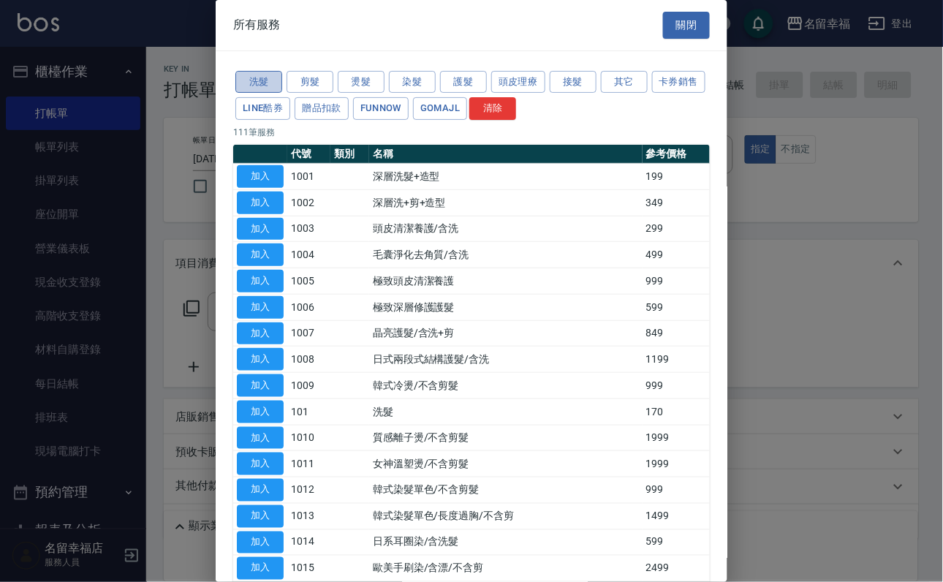
click at [246, 82] on button "洗髮" at bounding box center [258, 82] width 47 height 23
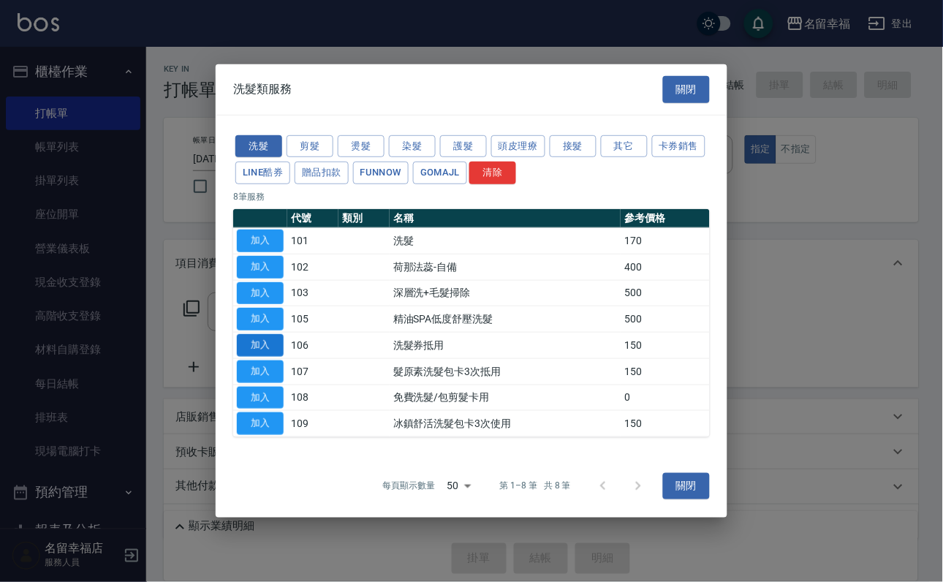
click at [260, 347] on button "加入" at bounding box center [260, 345] width 47 height 23
type input "洗髮券抵用(106)"
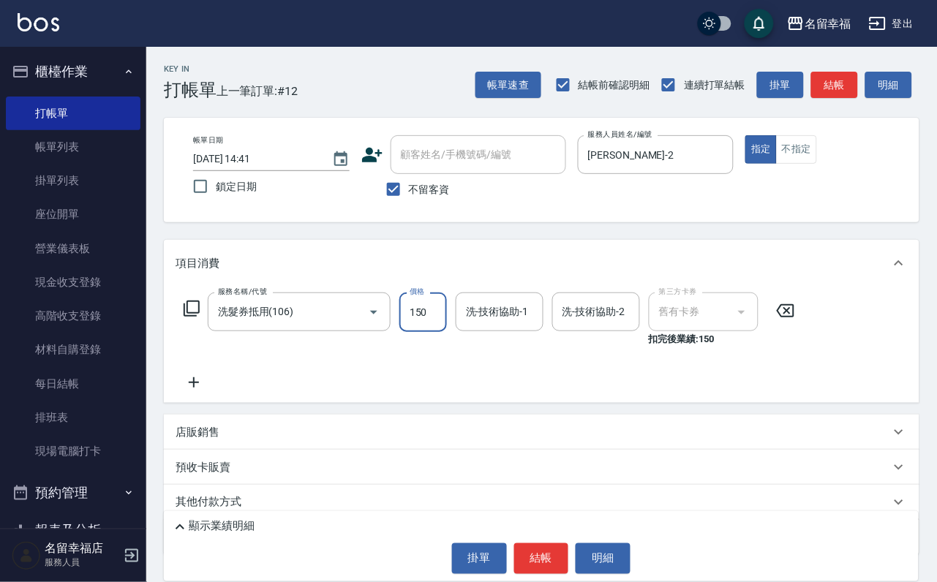
click at [441, 322] on input "150" at bounding box center [423, 311] width 48 height 39
click at [440, 322] on input "30" at bounding box center [423, 311] width 48 height 39
type input "230"
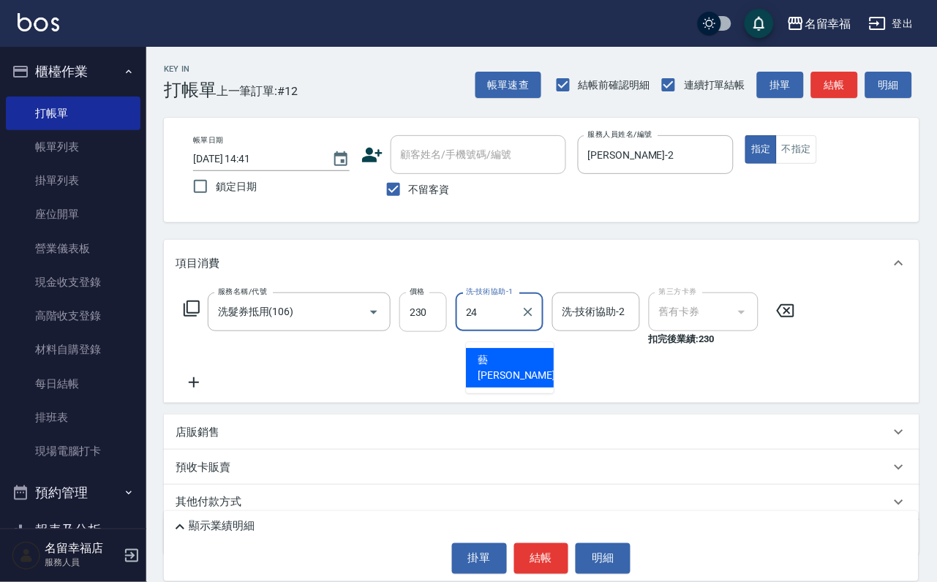
type input "藝馨-24"
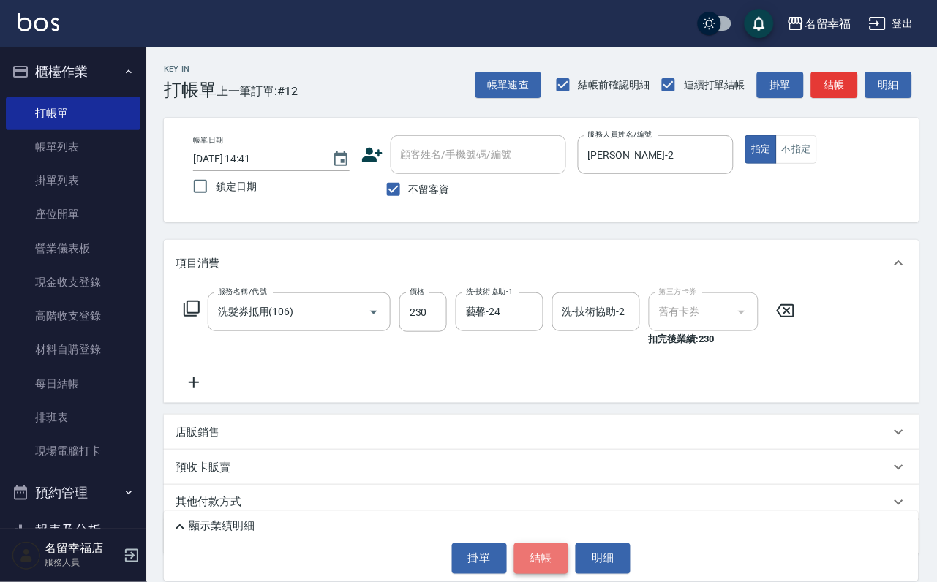
click at [541, 567] on button "結帳" at bounding box center [541, 558] width 55 height 31
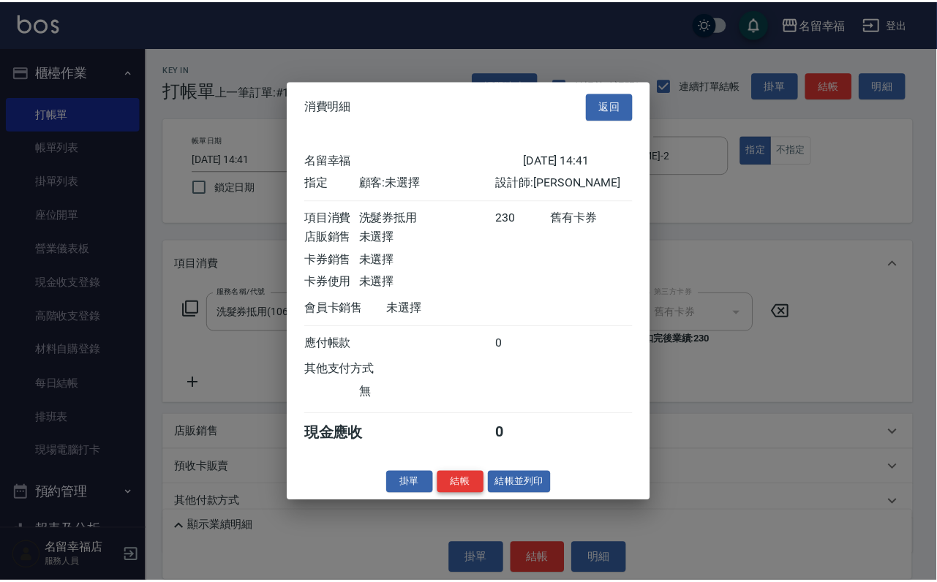
scroll to position [181, 0]
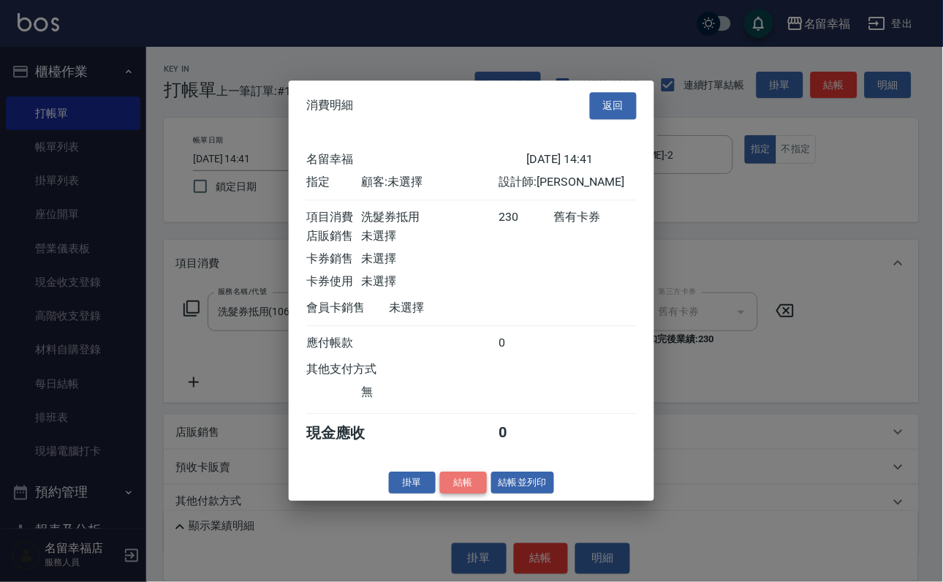
click at [440, 494] on button "結帳" at bounding box center [463, 483] width 47 height 23
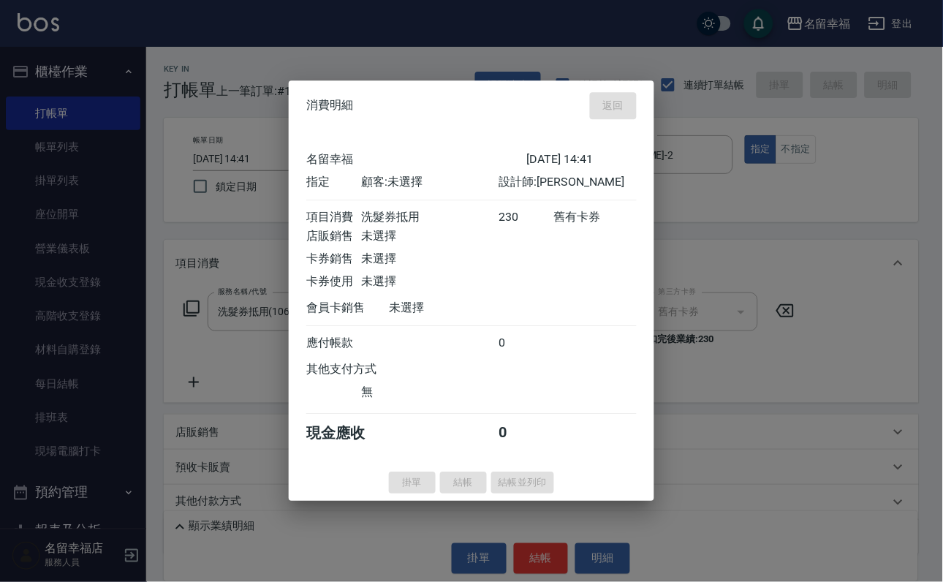
type input "[DATE] 15:16"
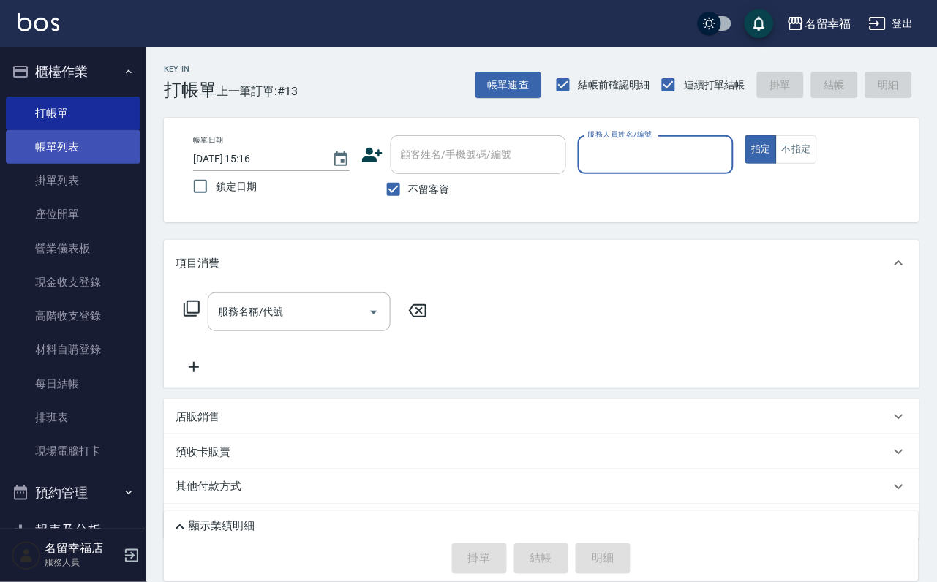
click at [50, 155] on link "帳單列表" at bounding box center [73, 147] width 135 height 34
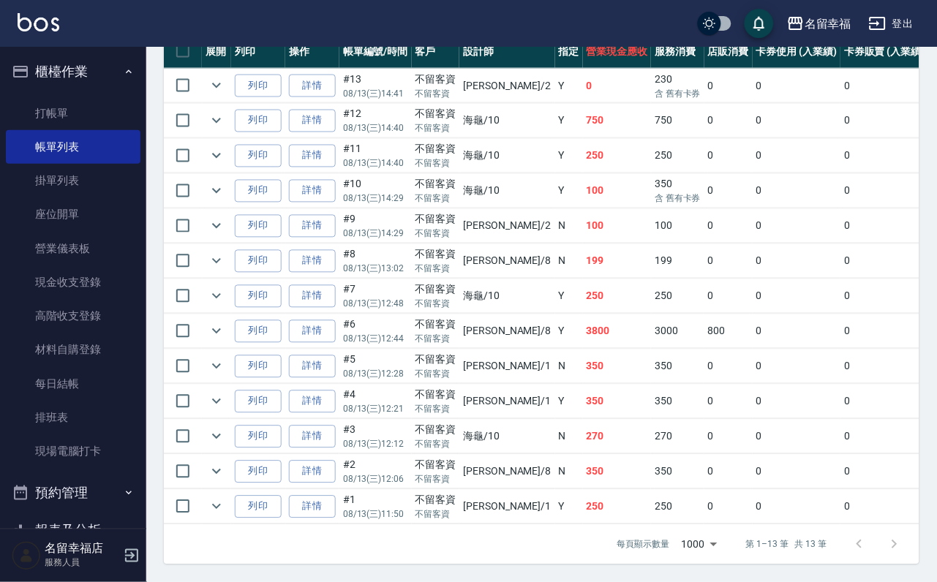
scroll to position [548, 0]
click at [225, 410] on icon "expand row" at bounding box center [217, 402] width 18 height 18
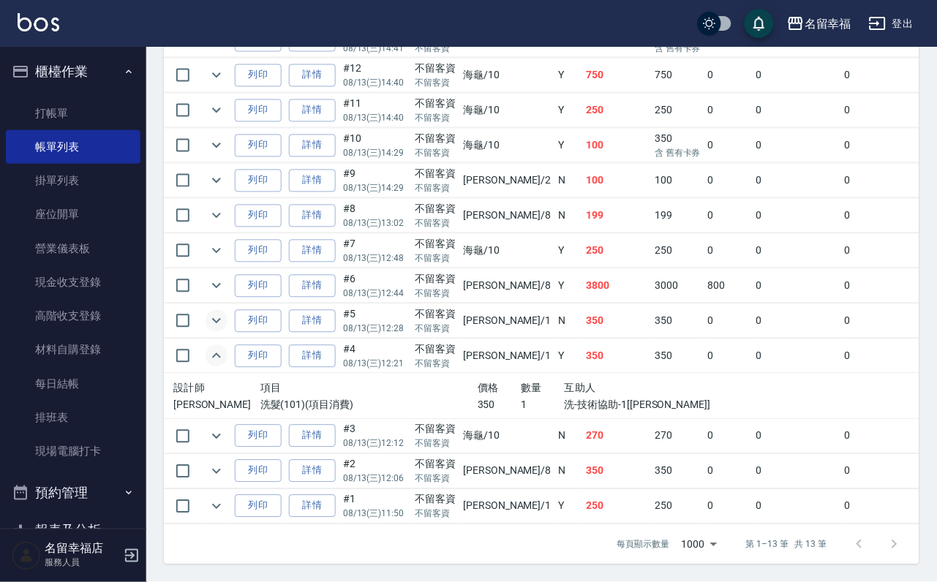
click at [225, 330] on icon "expand row" at bounding box center [217, 321] width 18 height 18
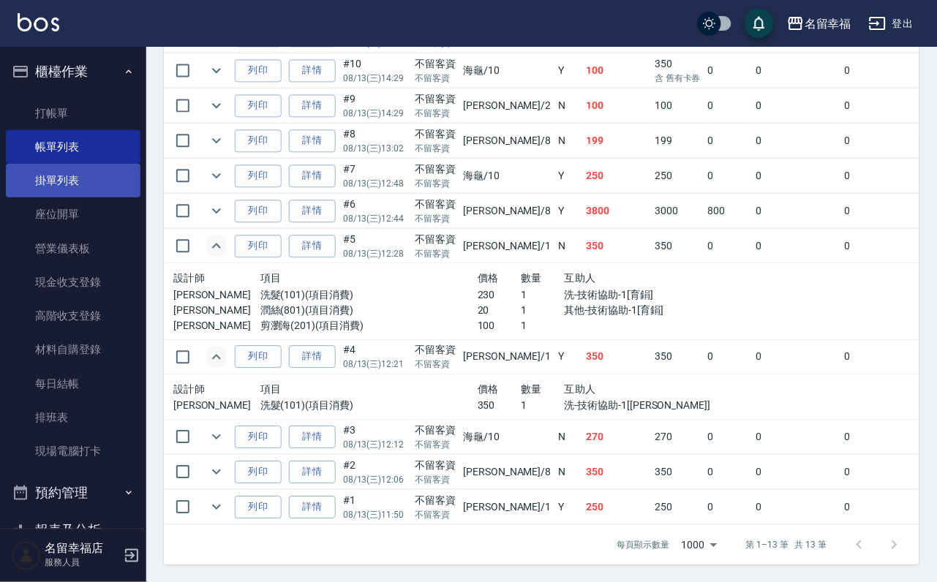
scroll to position [209, 0]
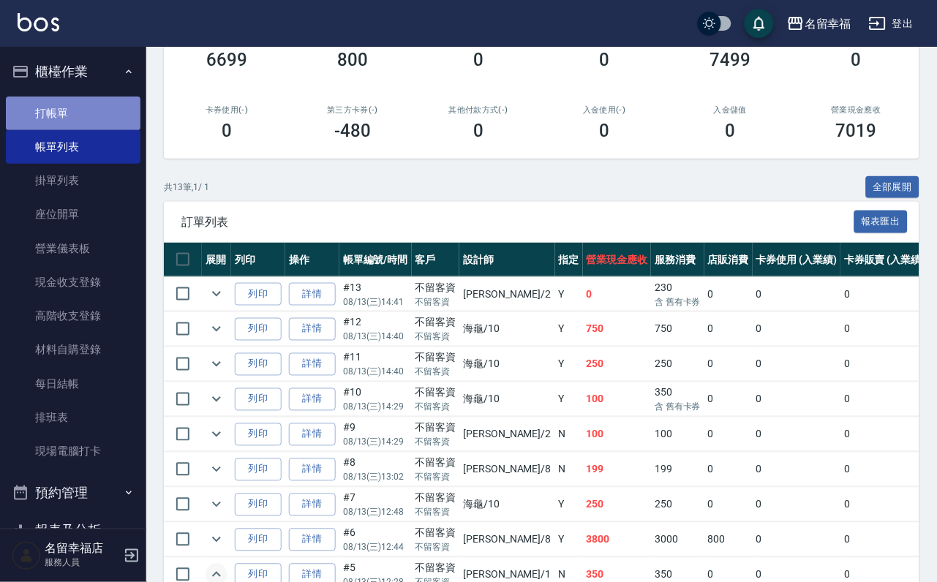
click at [85, 124] on link "打帳單" at bounding box center [73, 114] width 135 height 34
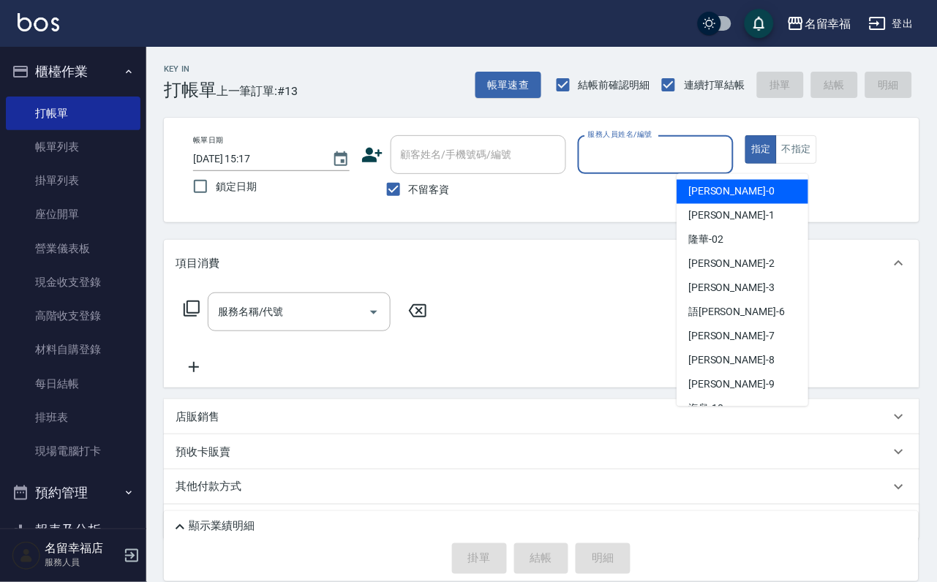
click at [727, 155] on input "服務人員姓名/編號" at bounding box center [655, 155] width 143 height 26
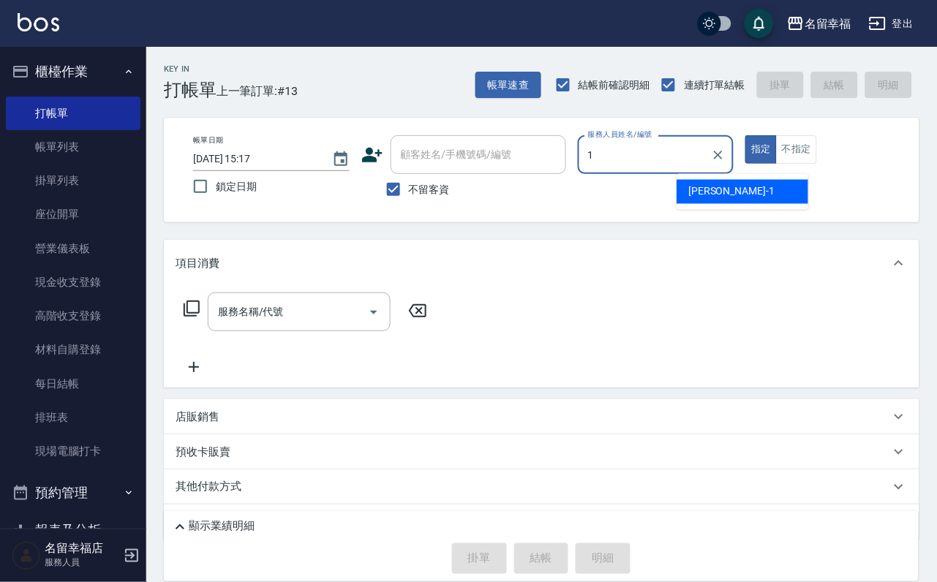
type input "[PERSON_NAME]-1"
type button "true"
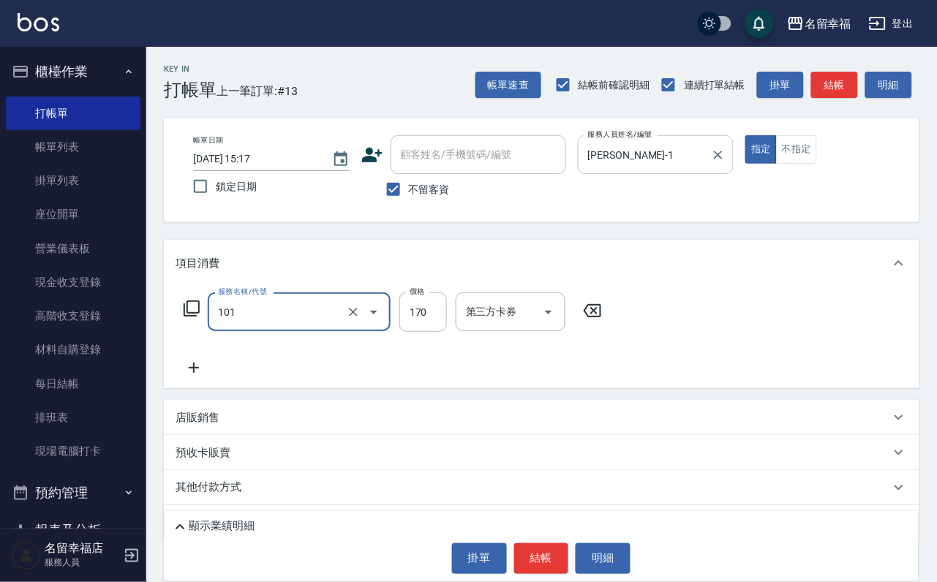
type input "洗髮(101)"
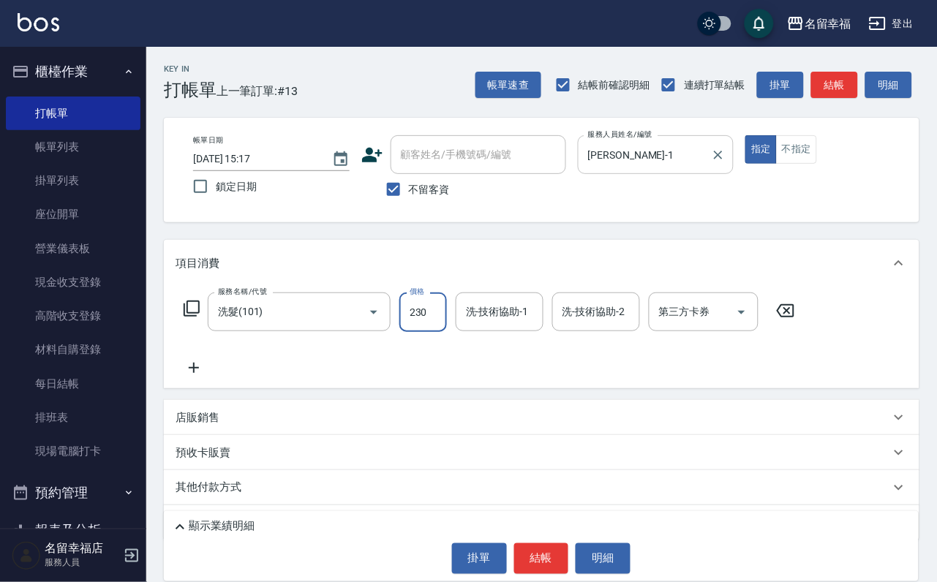
type input "230"
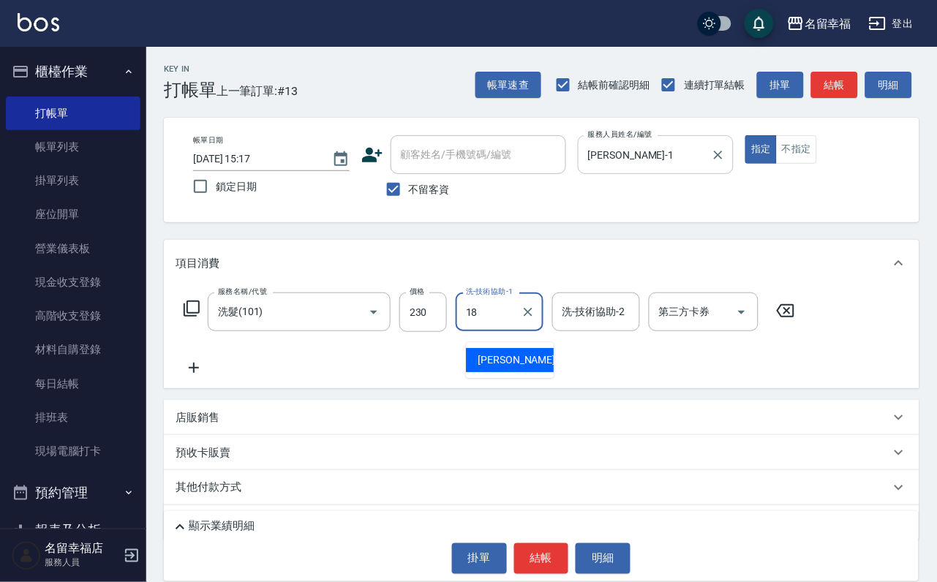
type input "[PERSON_NAME]-18"
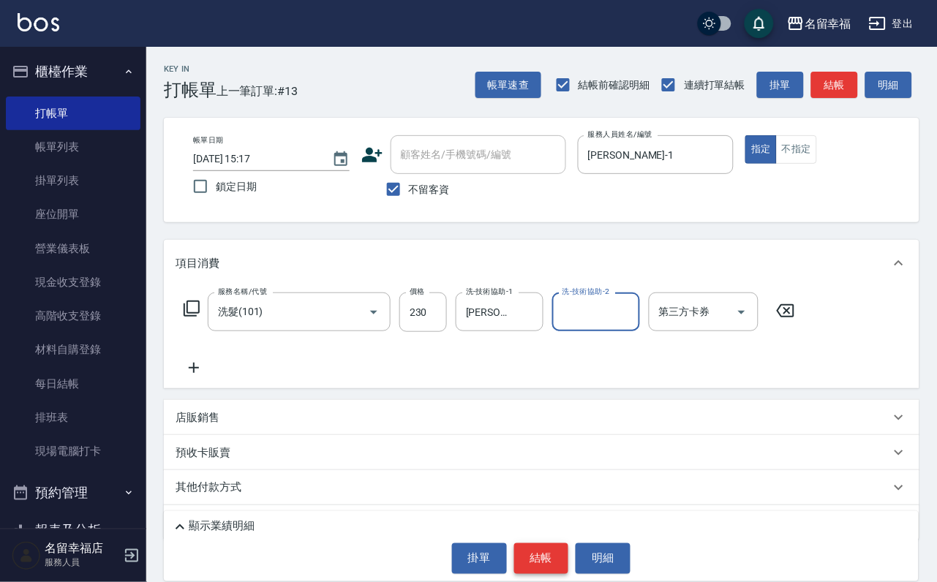
click at [540, 557] on button "結帳" at bounding box center [541, 558] width 55 height 31
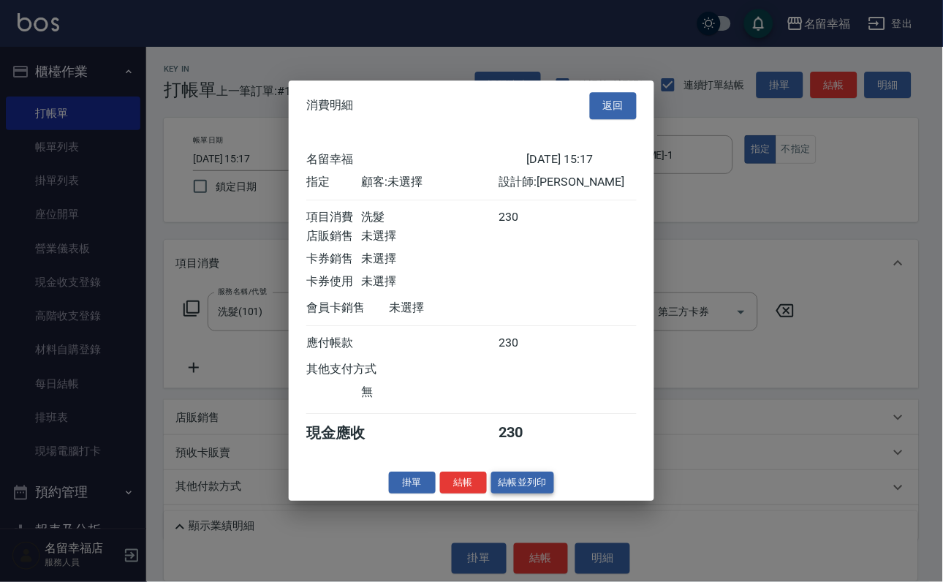
scroll to position [181, 0]
click at [452, 494] on button "結帳" at bounding box center [463, 483] width 47 height 23
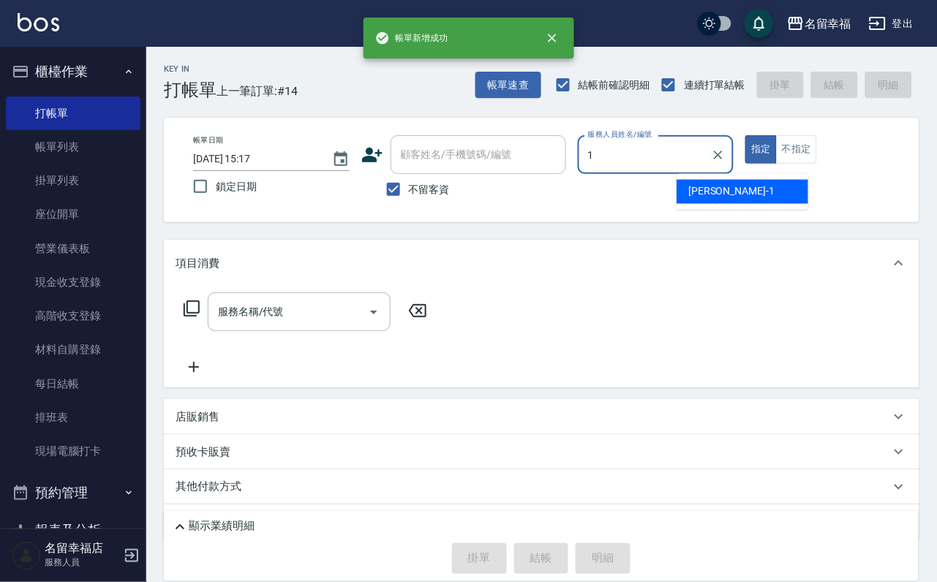
type input "[PERSON_NAME]-1"
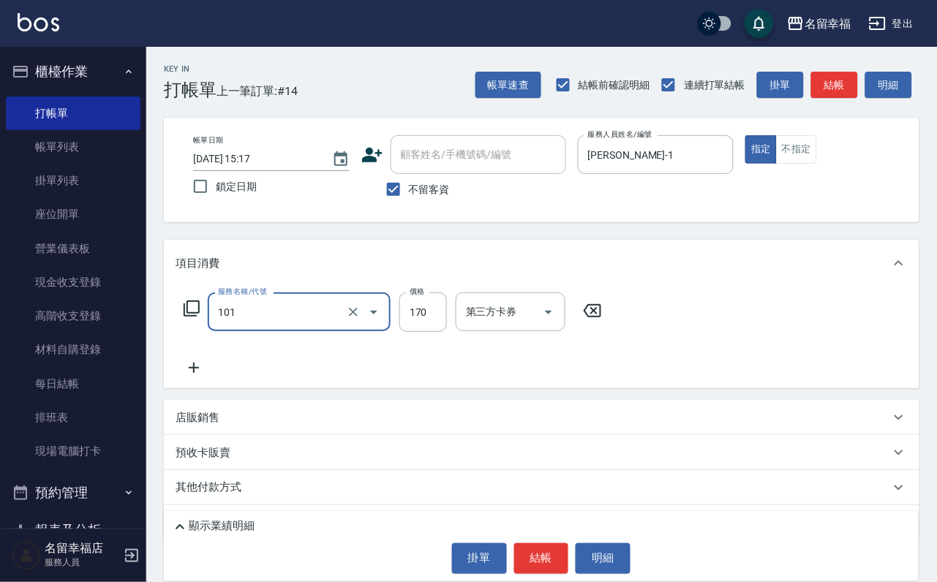
type input "洗髮(101)"
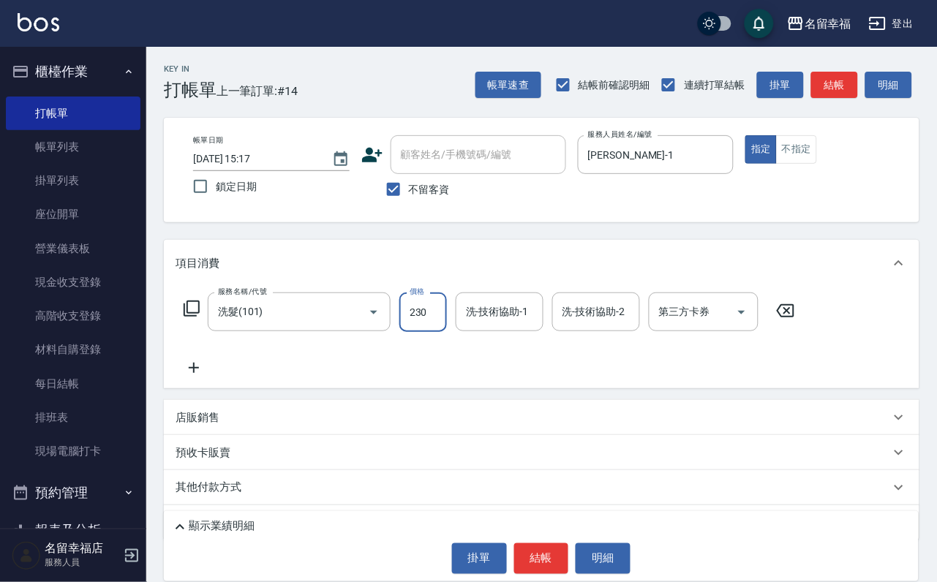
type input "230"
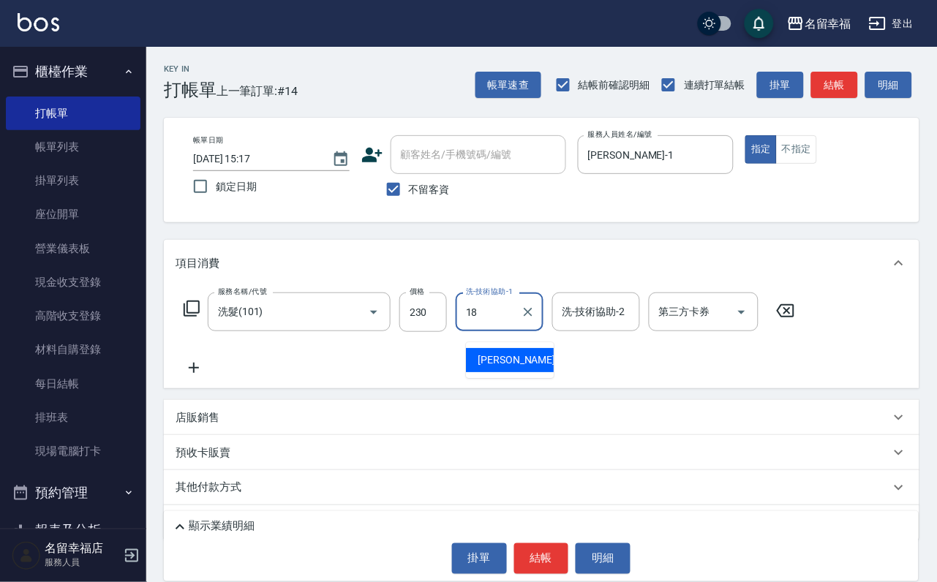
type input "[PERSON_NAME]-18"
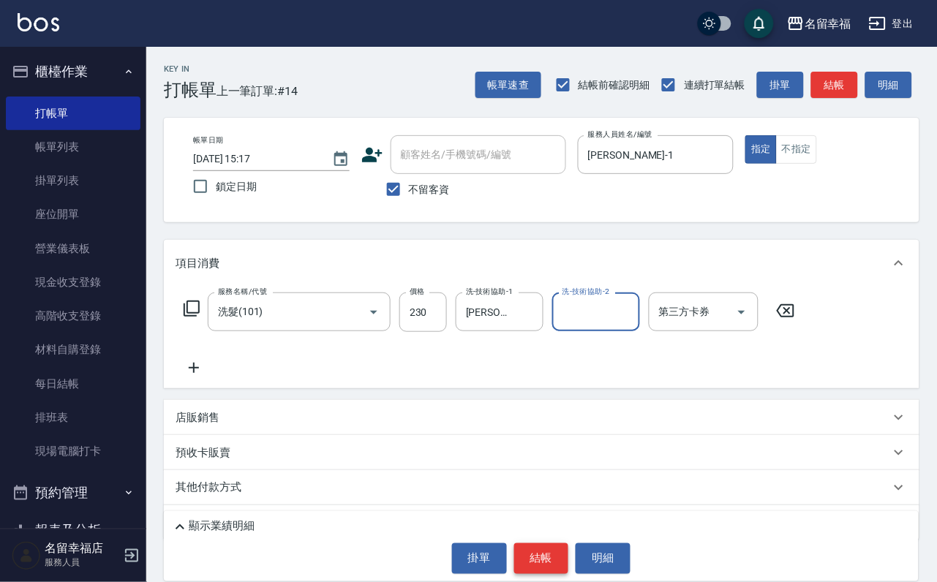
click at [543, 550] on button "結帳" at bounding box center [541, 558] width 55 height 31
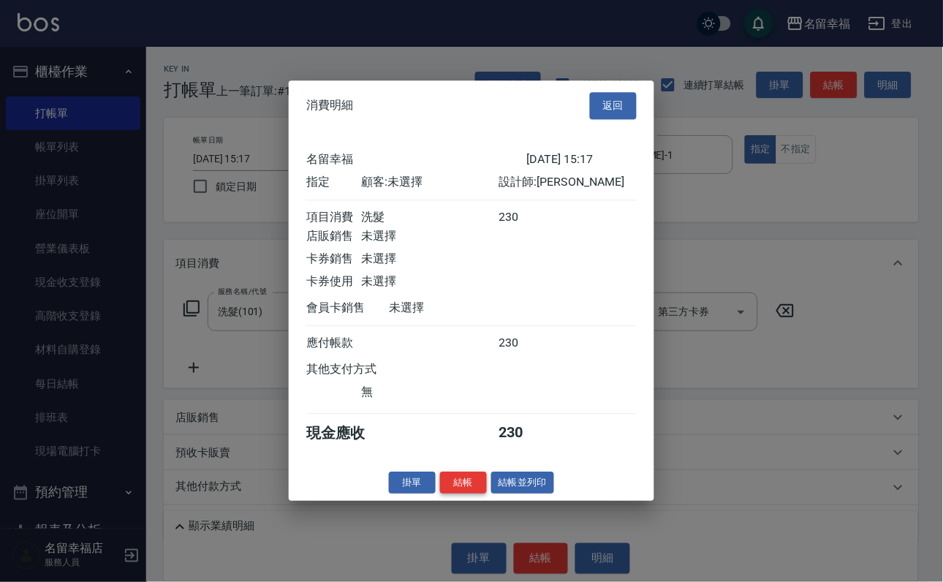
click at [440, 494] on button "結帳" at bounding box center [463, 483] width 47 height 23
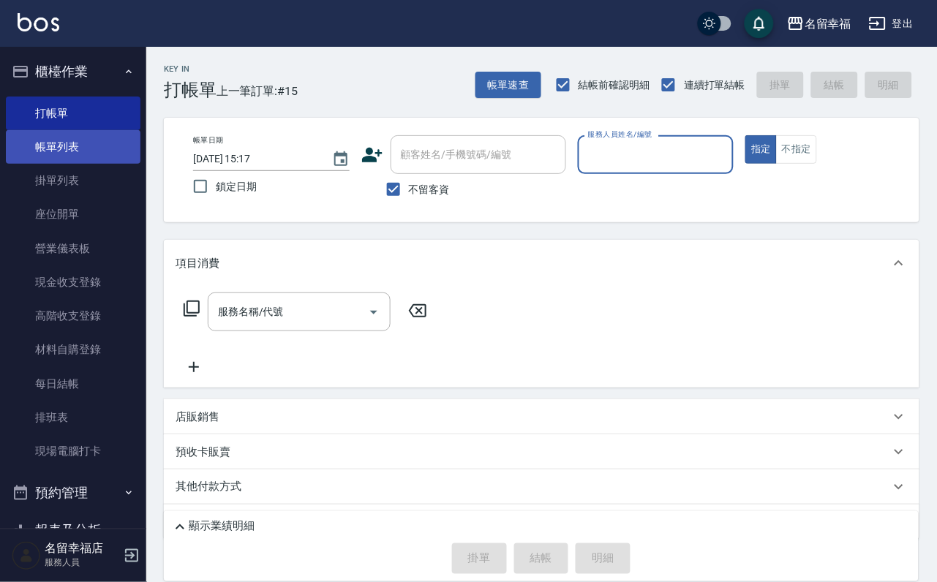
click at [57, 148] on link "帳單列表" at bounding box center [73, 147] width 135 height 34
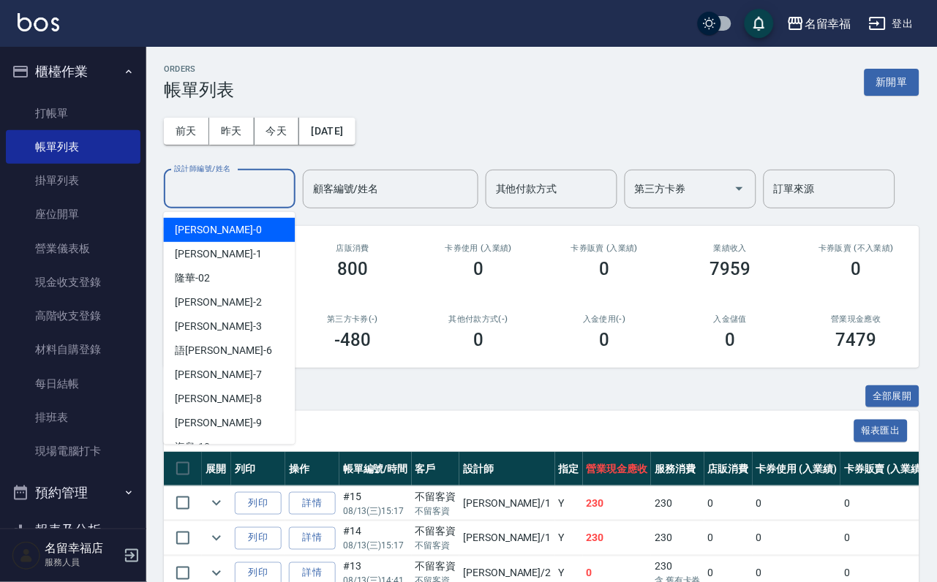
drag, startPoint x: 236, startPoint y: 194, endPoint x: 244, endPoint y: 210, distance: 17.3
click at [236, 196] on input "設計師編號/姓名" at bounding box center [229, 189] width 118 height 26
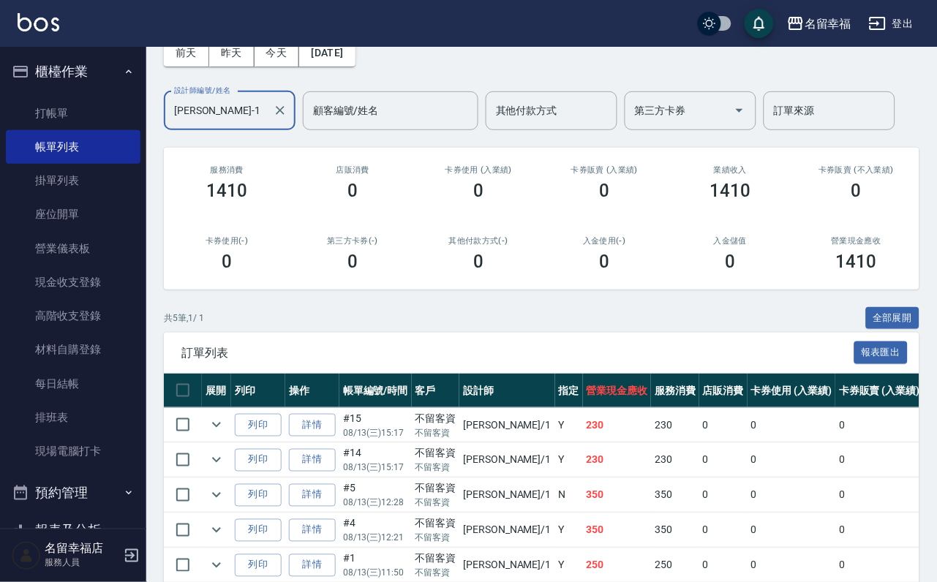
scroll to position [219, 0]
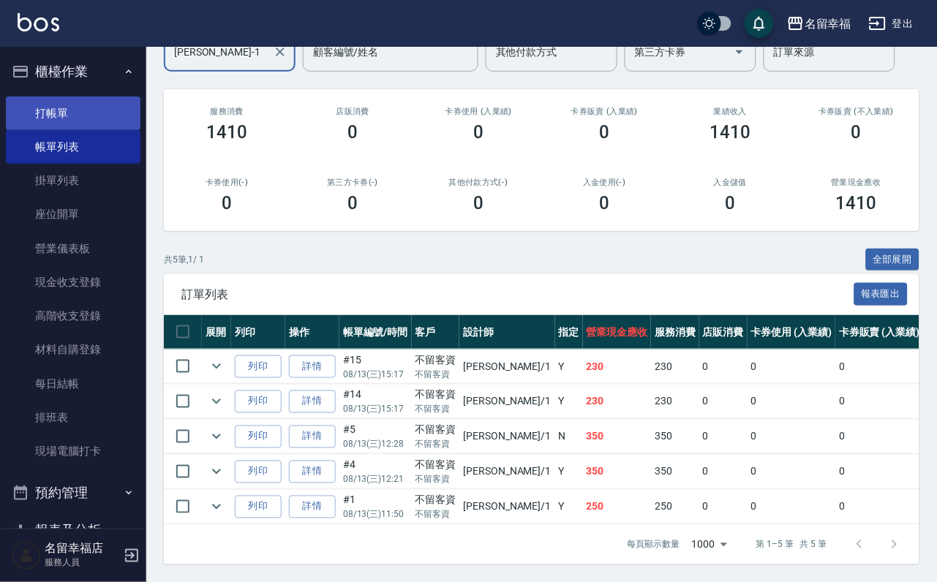
type input "[PERSON_NAME]-1"
click at [112, 126] on link "打帳單" at bounding box center [73, 114] width 135 height 34
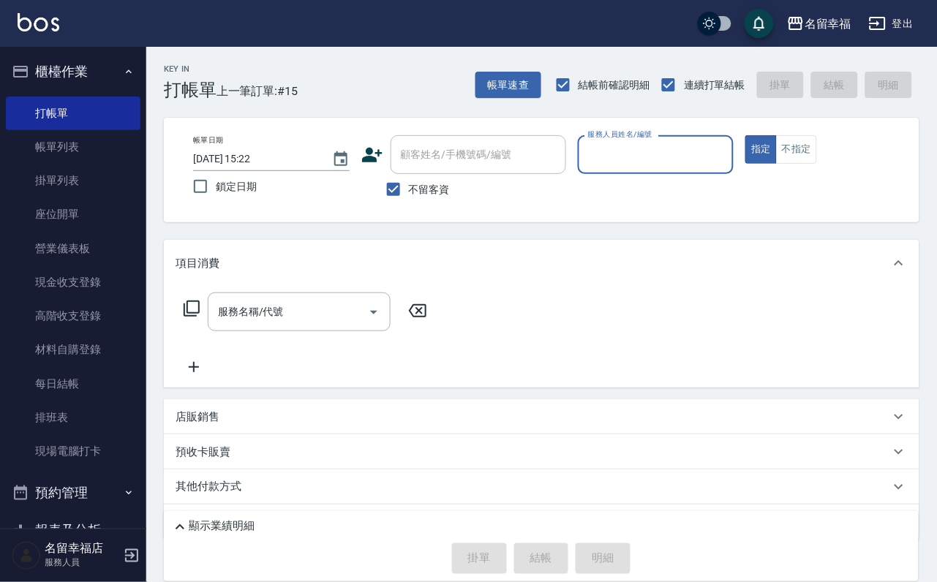
click at [727, 161] on input "服務人員姓名/編號" at bounding box center [655, 155] width 143 height 26
type input "[PERSON_NAME]-1"
type button "true"
click at [250, 320] on input "服務名稱/代號" at bounding box center [288, 312] width 148 height 26
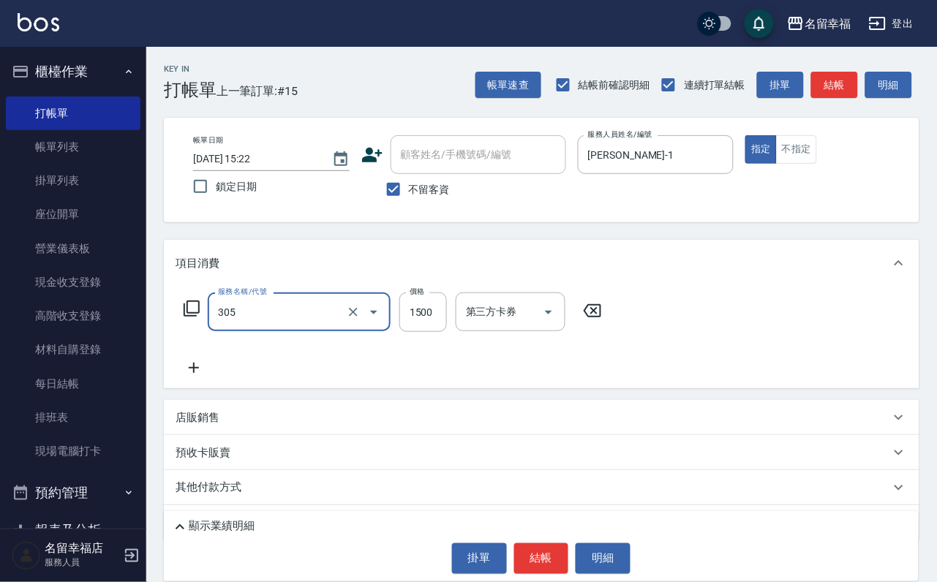
type input "設計燙髮1500(305)"
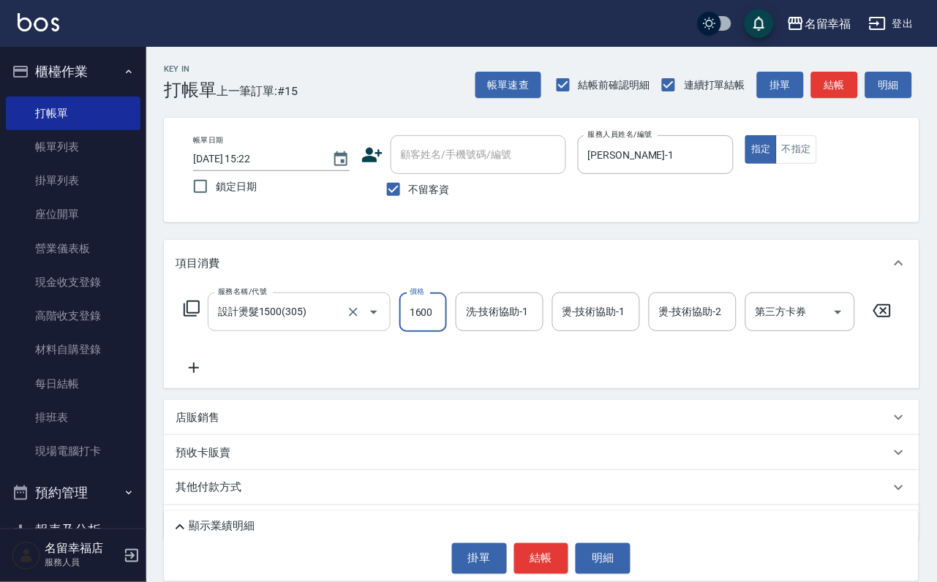
scroll to position [0, 1]
type input "1600"
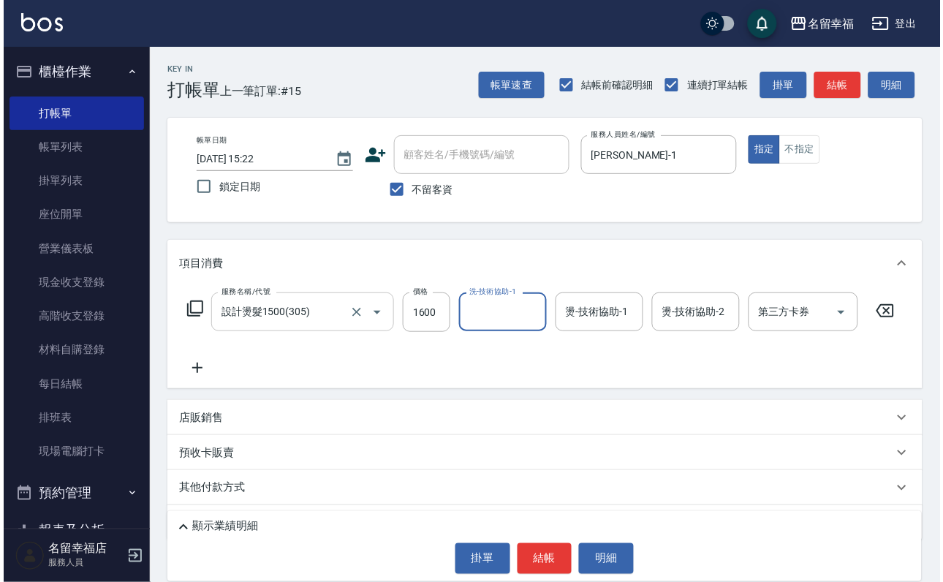
scroll to position [0, 0]
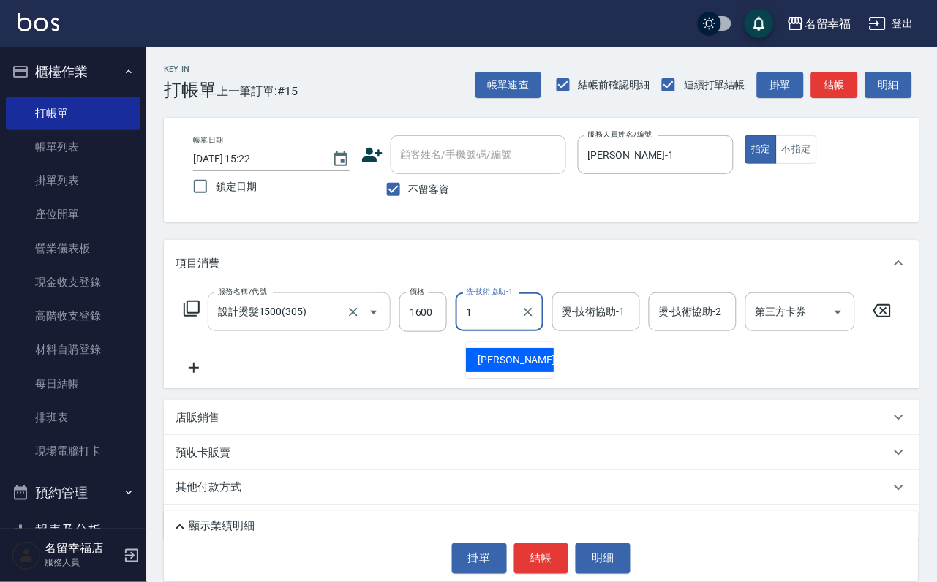
type input "[PERSON_NAME]-1"
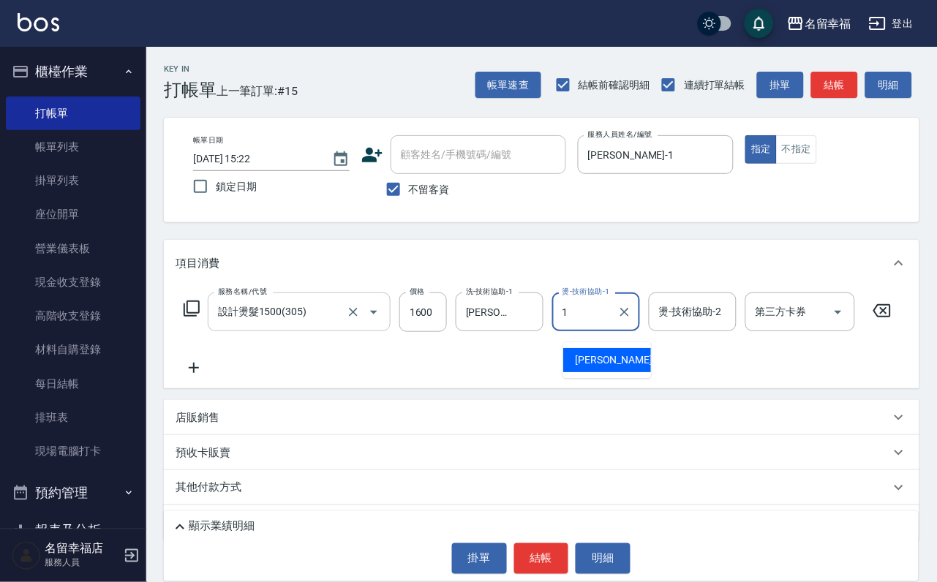
type input "[PERSON_NAME]-1"
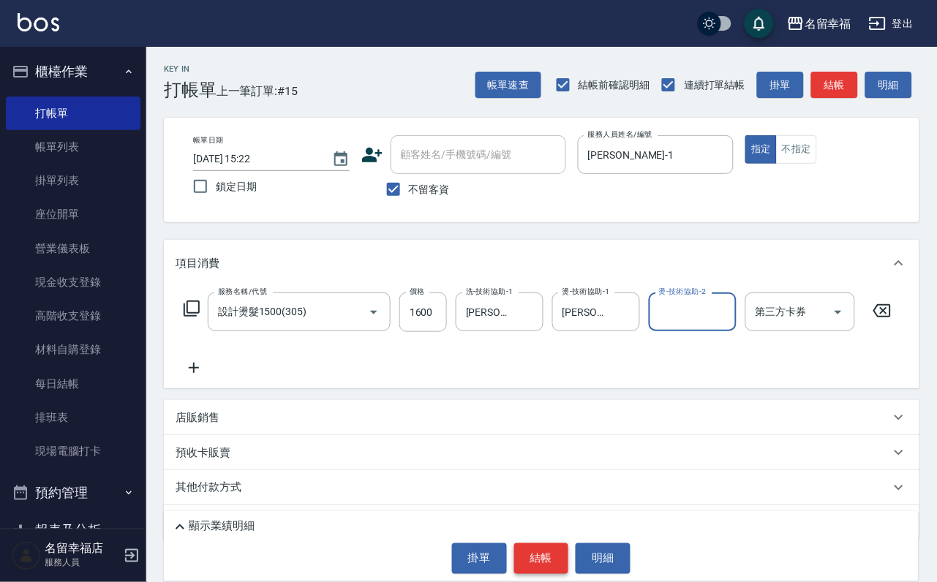
click at [548, 545] on button "結帳" at bounding box center [541, 558] width 55 height 31
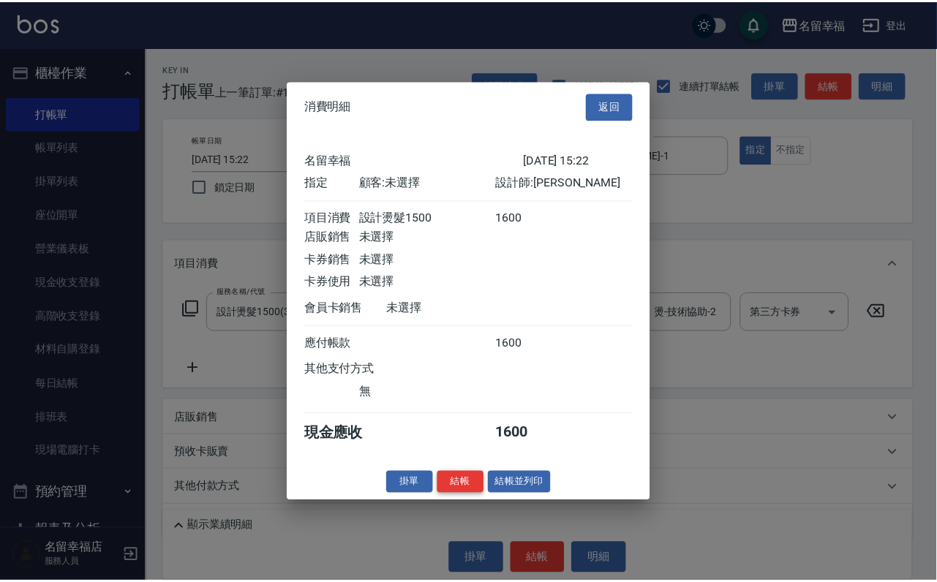
scroll to position [181, 0]
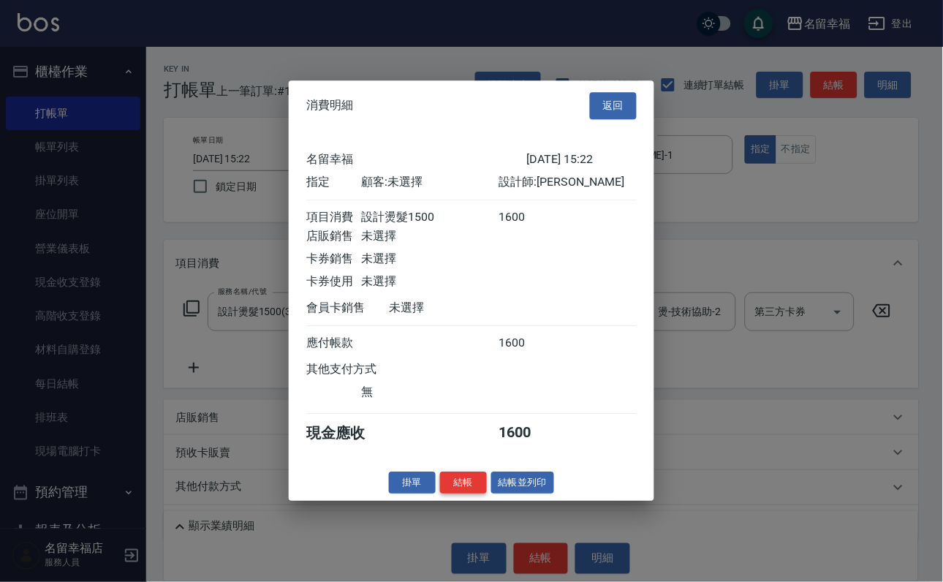
click at [447, 494] on button "結帳" at bounding box center [463, 483] width 47 height 23
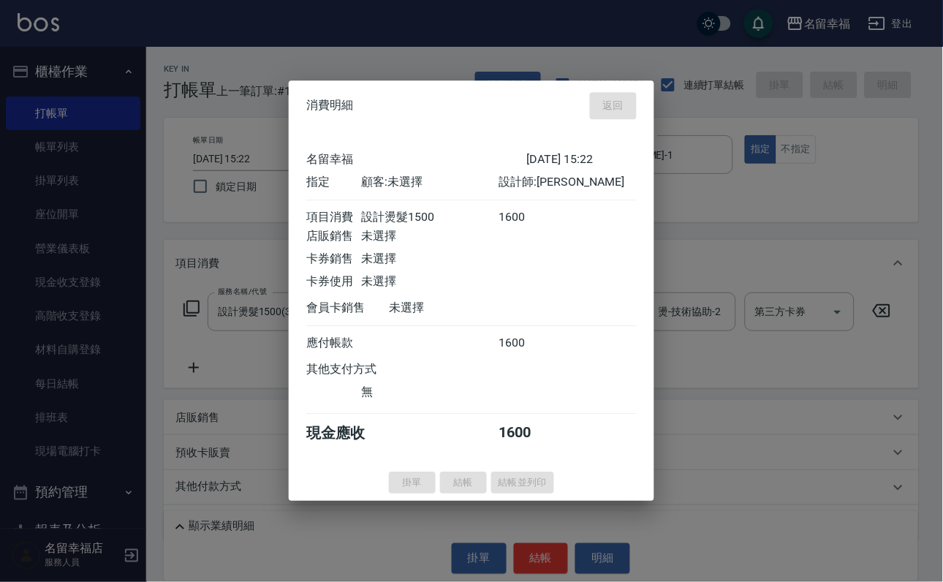
type input "[DATE] 15:23"
